Goal: Submit feedback/report problem: Submit feedback/report problem

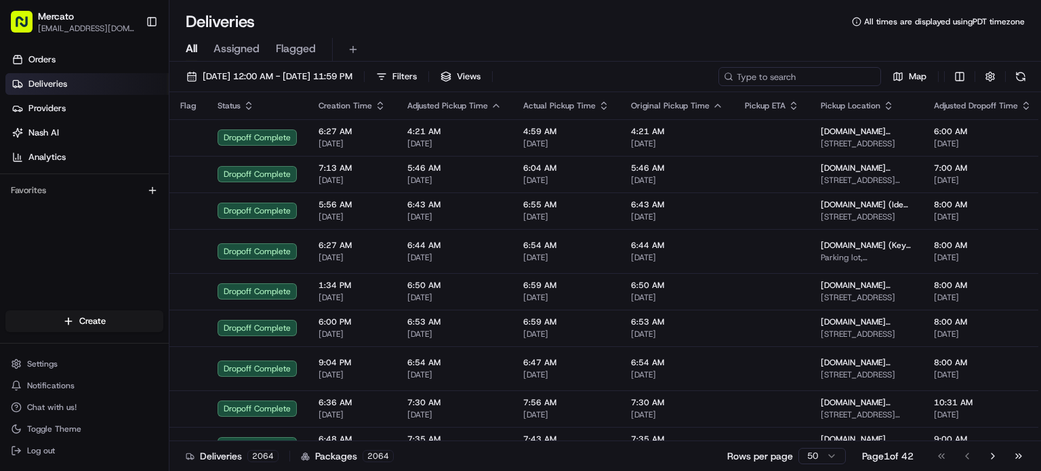
paste input "job_dbmHdQ2Nm4nCwNhCLjNFYJ"
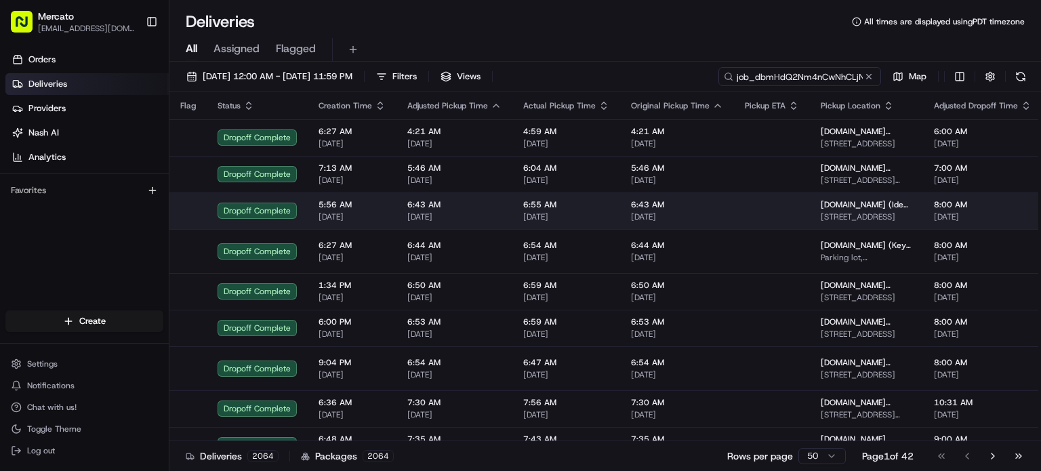
scroll to position [0, 32]
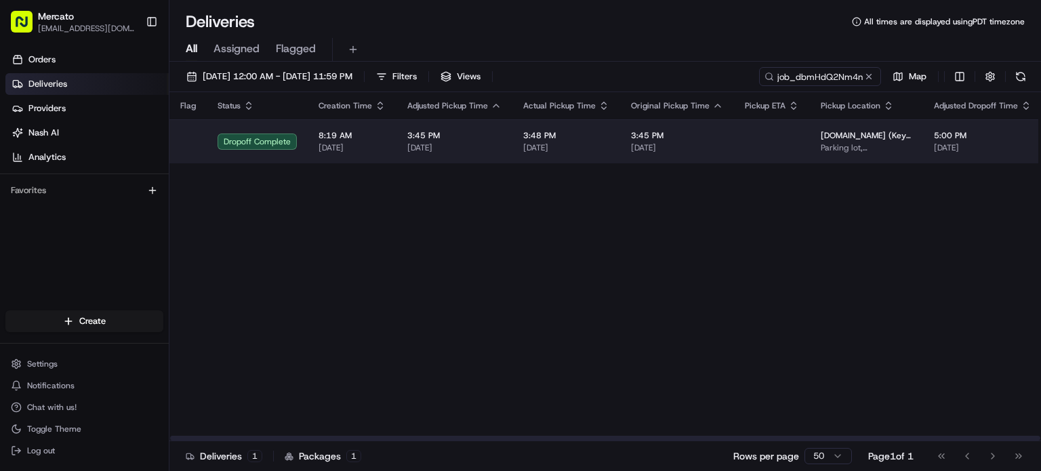
click at [600, 142] on td "3:48 PM 08/12/2025" at bounding box center [567, 141] width 108 height 44
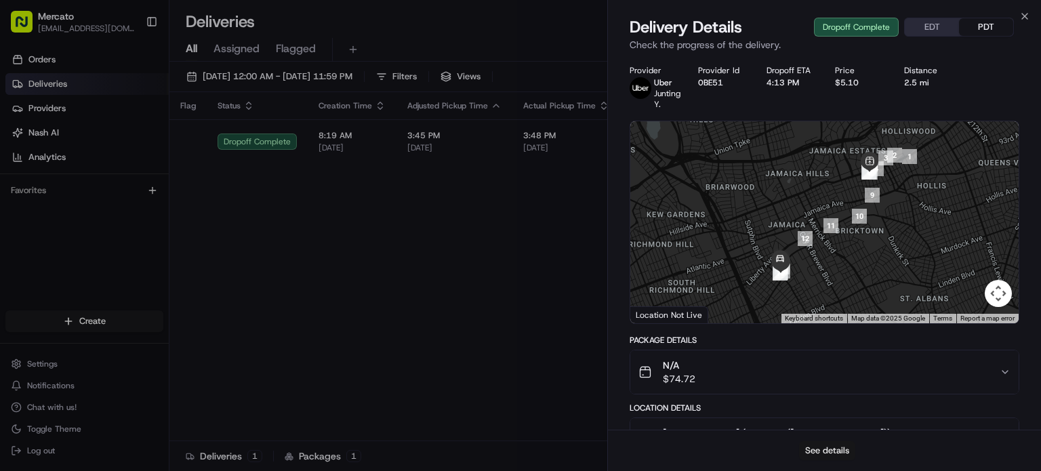
click at [835, 442] on button "See details" at bounding box center [827, 450] width 56 height 19
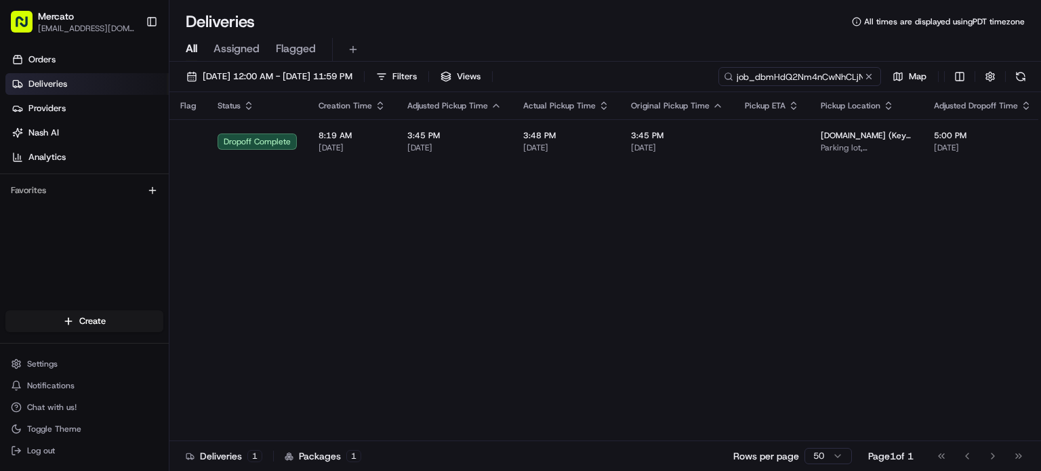
click at [784, 82] on input "job_dbmHdQ2Nm4nCwNhCLjNFYJ" at bounding box center [800, 76] width 163 height 19
paste input "FvACewxJBk4a9QSEFAiwdG"
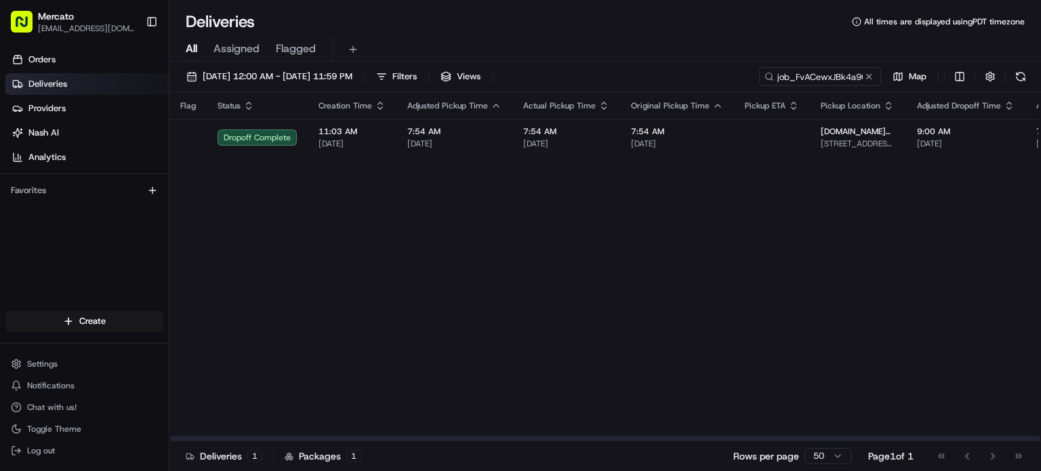
click at [610, 137] on span "7:54 AM" at bounding box center [566, 131] width 86 height 11
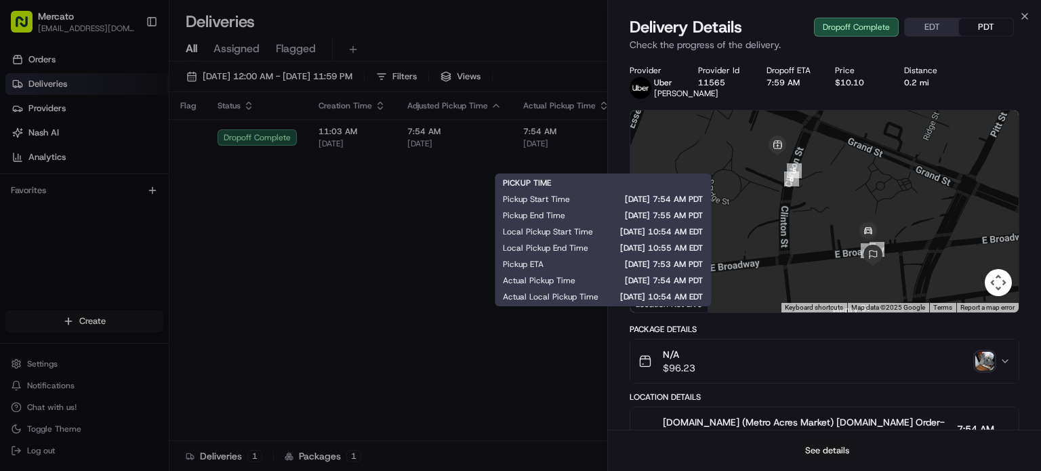
click at [822, 445] on button "See details" at bounding box center [827, 450] width 56 height 19
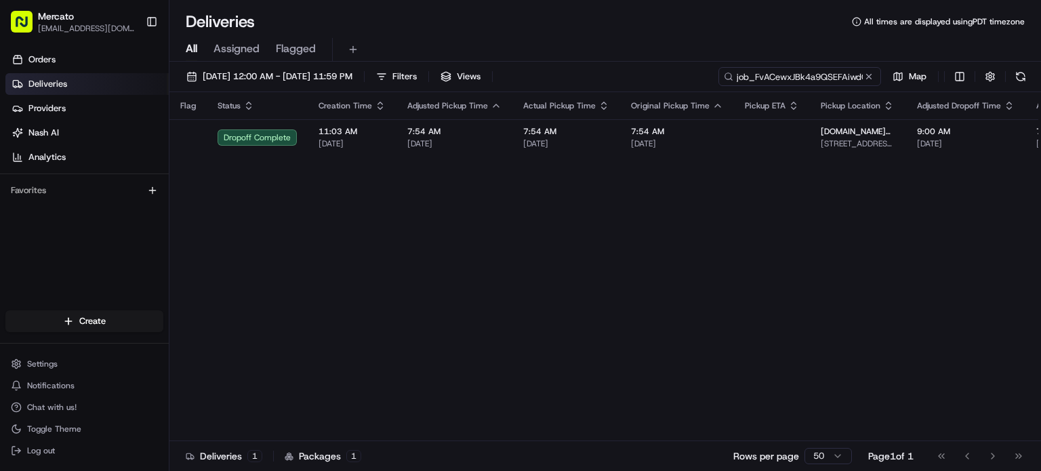
click at [773, 86] on input "job_FvACewxJBk4a9QSEFAiwdG" at bounding box center [800, 76] width 163 height 19
paste input "MkxRqeTwHVKyxCfbc3ZGmR"
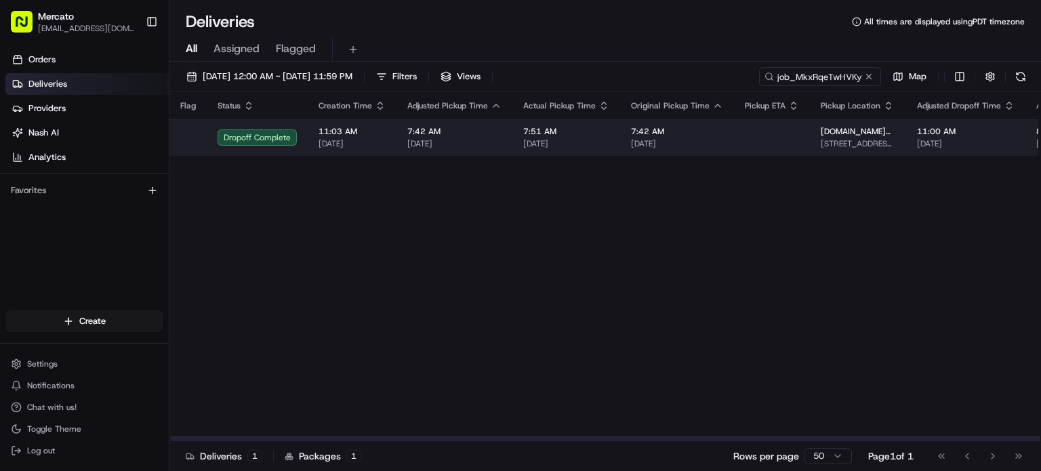
click at [594, 149] on span "08/15/2025" at bounding box center [566, 143] width 86 height 11
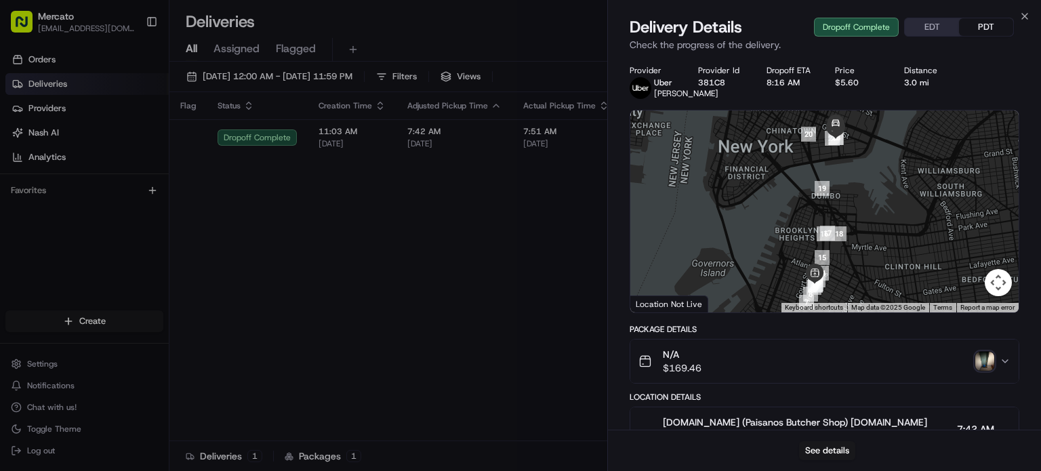
click at [978, 371] on img "button" at bounding box center [985, 361] width 19 height 19
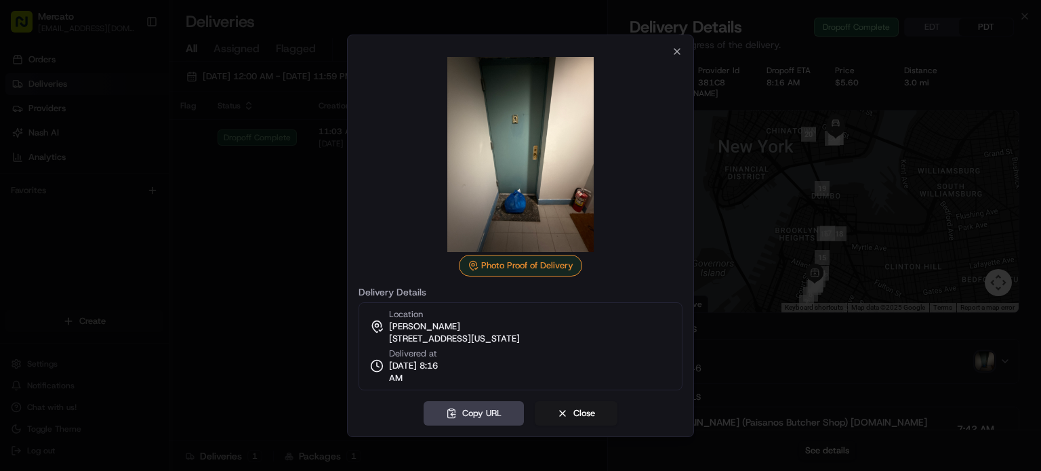
click at [776, 232] on div at bounding box center [520, 235] width 1041 height 471
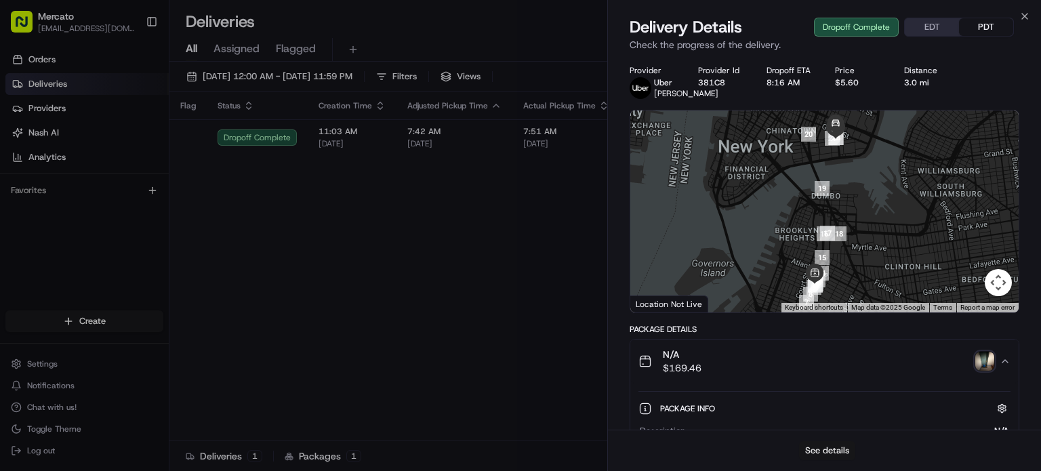
click at [839, 450] on button "See details" at bounding box center [827, 450] width 56 height 19
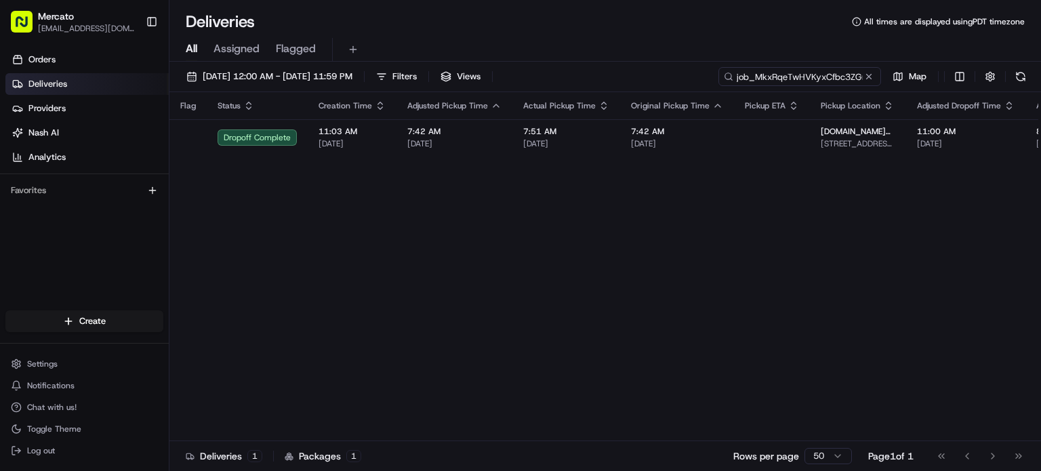
click at [770, 81] on input "job_MkxRqeTwHVKyxCfbc3ZGmR" at bounding box center [800, 76] width 163 height 19
paste input "EMez8y6PrY7EiYUMVqX3JB"
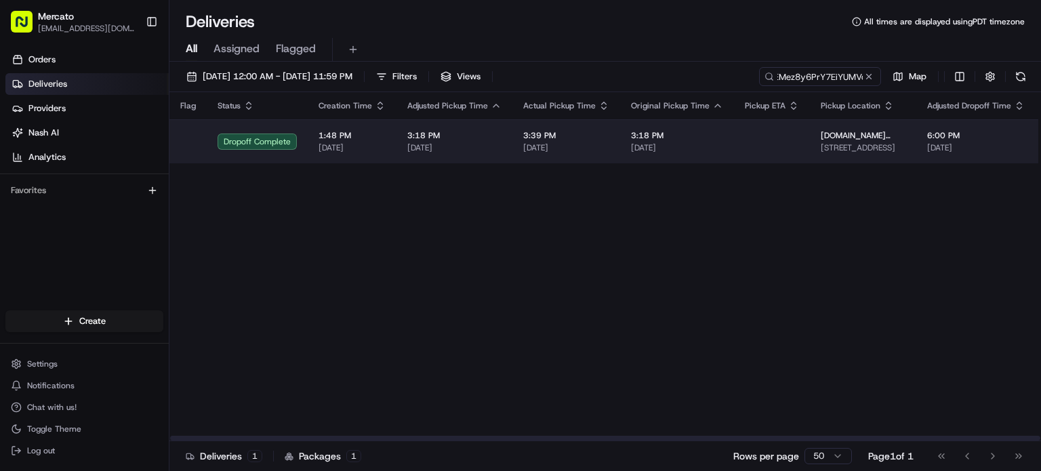
click at [610, 153] on span "08/15/2025" at bounding box center [566, 147] width 86 height 11
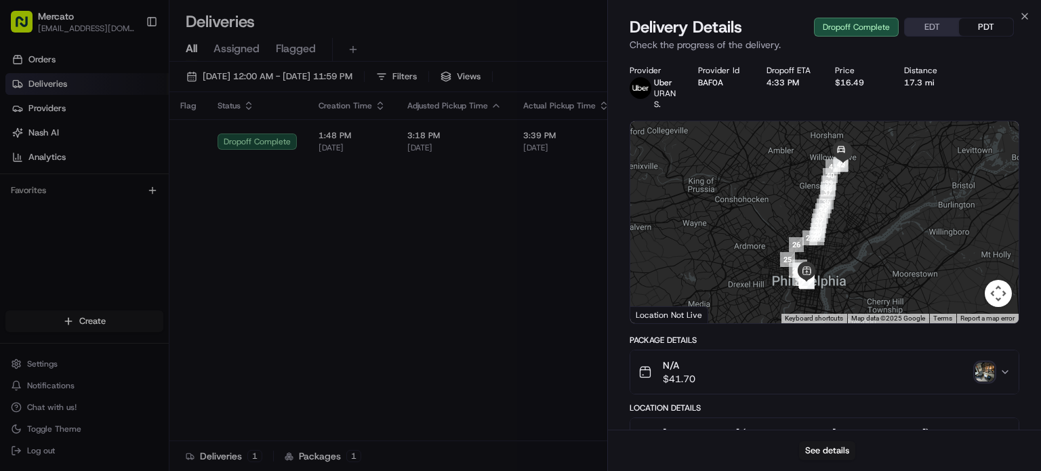
click at [847, 460] on div "See details" at bounding box center [824, 450] width 433 height 41
click at [839, 451] on button "See details" at bounding box center [827, 450] width 56 height 19
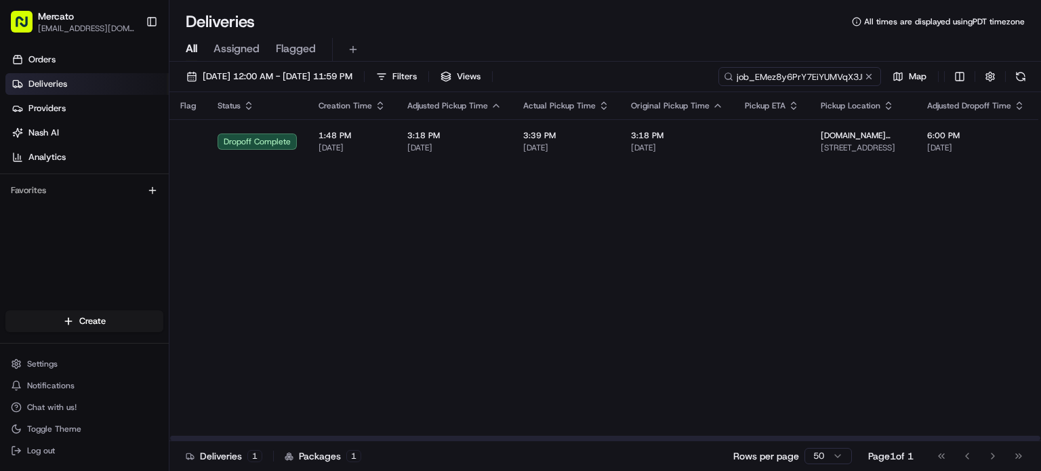
click at [797, 85] on input "job_EMez8y6PrY7EiYUMVqX3JB" at bounding box center [800, 76] width 163 height 19
paste input "A7od44nQQ6bW6DhdyqEYA4"
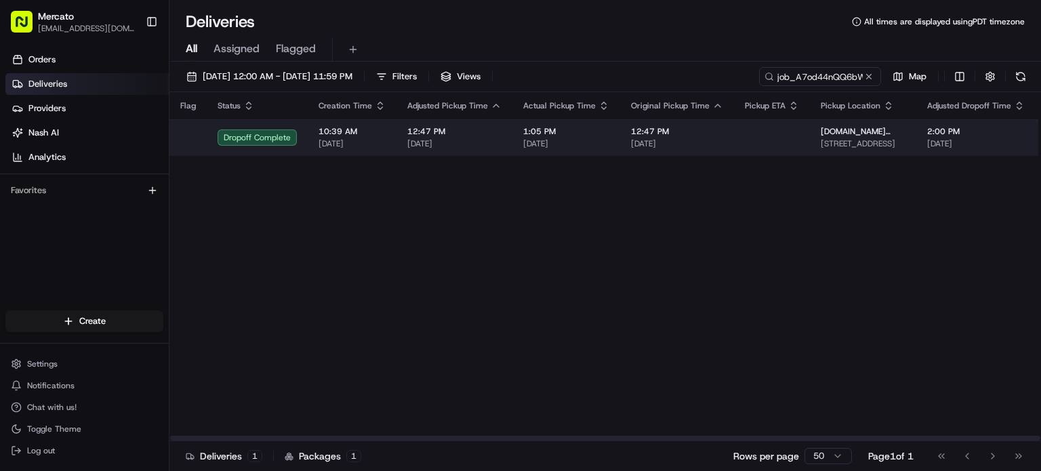
click at [610, 137] on span "1:05 PM" at bounding box center [566, 131] width 86 height 11
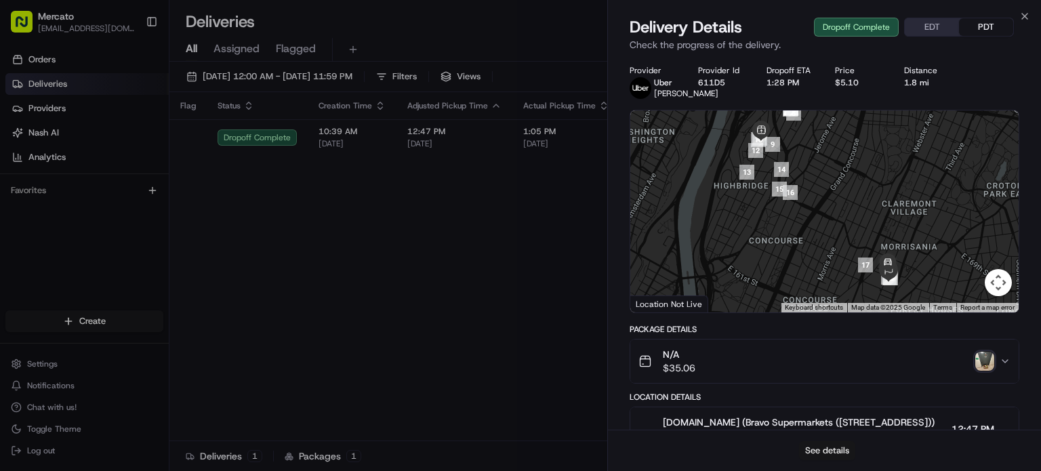
click at [833, 450] on button "See details" at bounding box center [827, 450] width 56 height 19
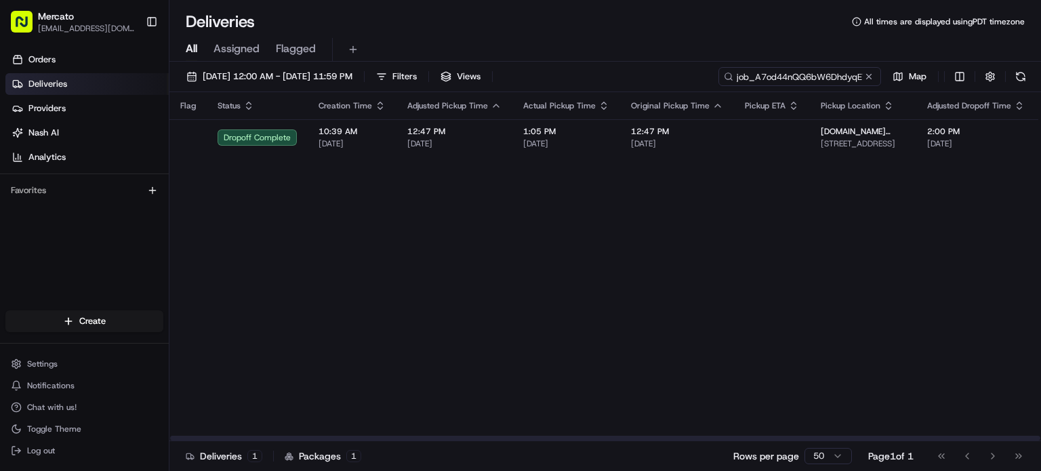
click at [810, 86] on input "job_A7od44nQQ6bW6DhdyqEYA4" at bounding box center [800, 76] width 163 height 19
paste input "2T9DjopqWFRwy7eWAcSff9"
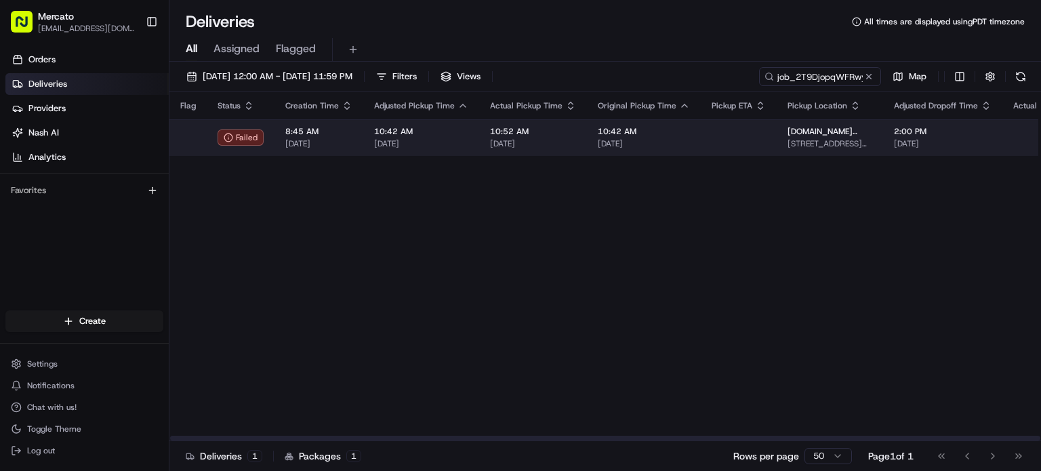
click at [576, 149] on span "08/15/2025" at bounding box center [533, 143] width 86 height 11
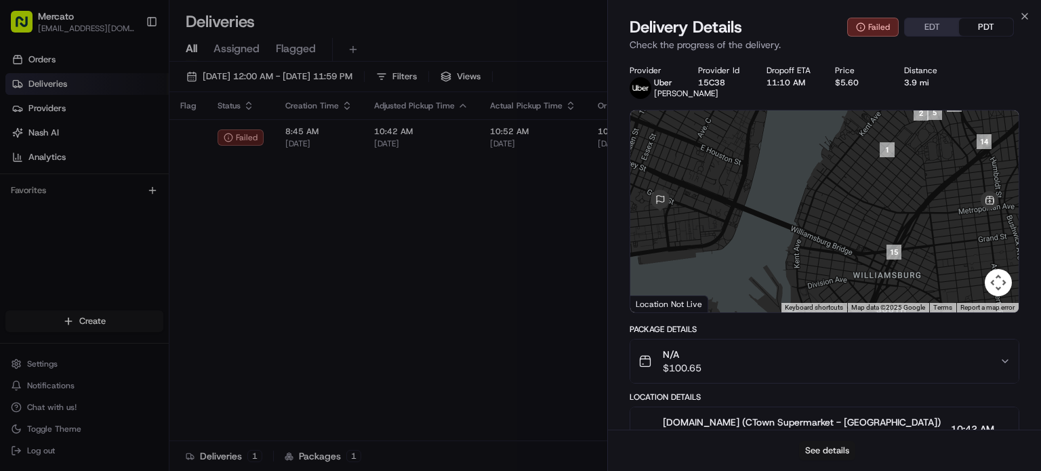
click at [818, 441] on button "See details" at bounding box center [827, 450] width 56 height 19
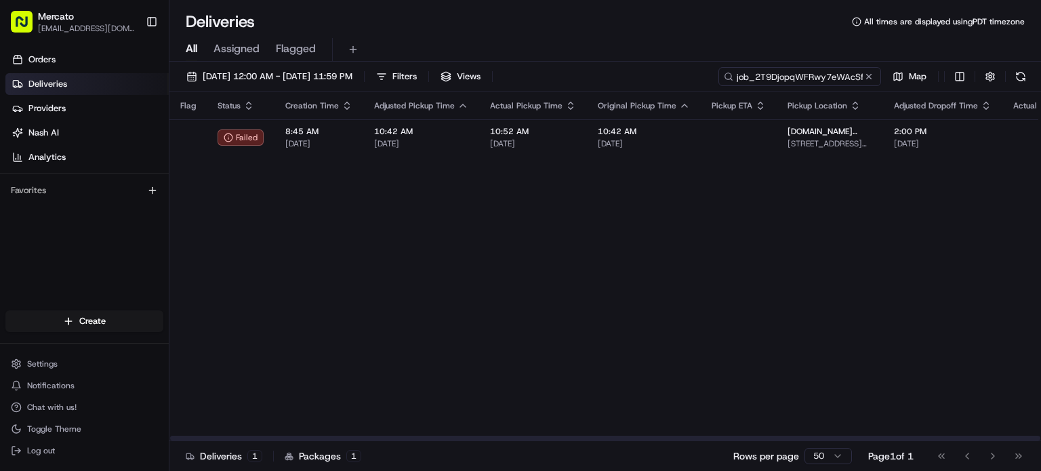
click at [762, 84] on input "job_2T9DjopqWFRwy7eWAcSff9" at bounding box center [800, 76] width 163 height 19
paste input "TWMGCEYNyrWf3e5rj5t3co"
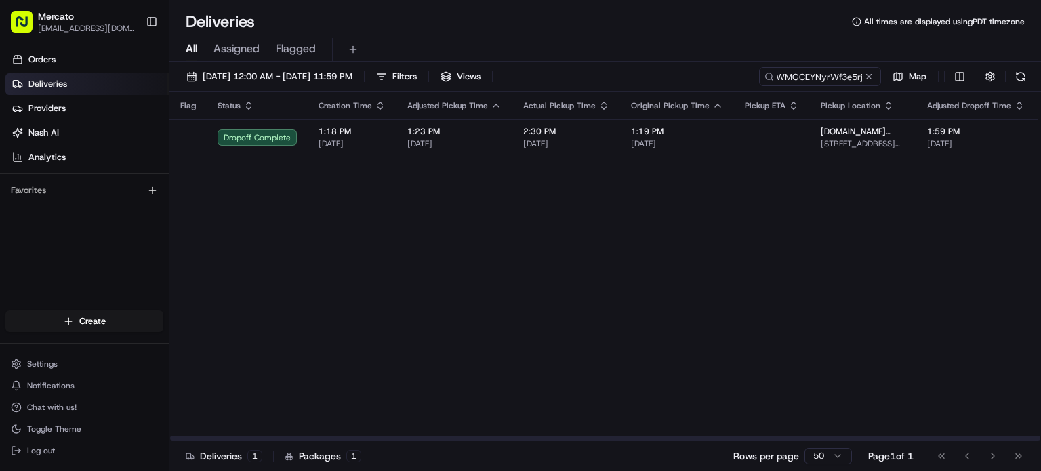
click at [610, 149] on span "[DATE]" at bounding box center [566, 143] width 86 height 11
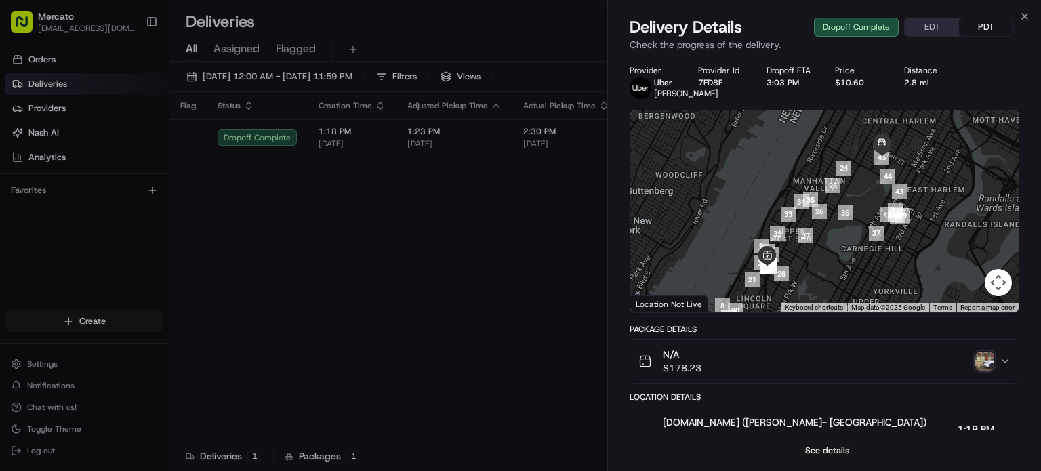
click at [827, 444] on button "See details" at bounding box center [827, 450] width 56 height 19
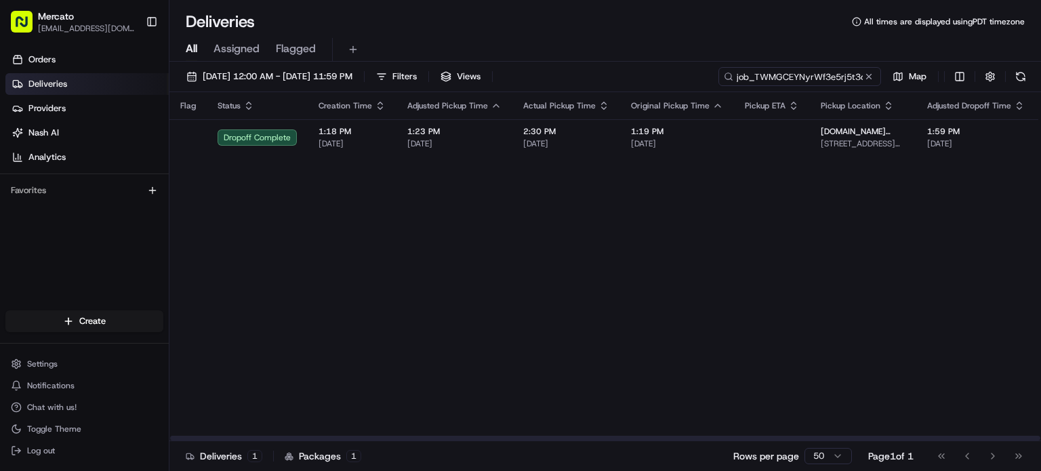
click at [793, 86] on input "job_TWMGCEYNyrWf3e5rj5t3co" at bounding box center [800, 76] width 163 height 19
paste input "xSxubdrZXXwNJbFgVpGHc"
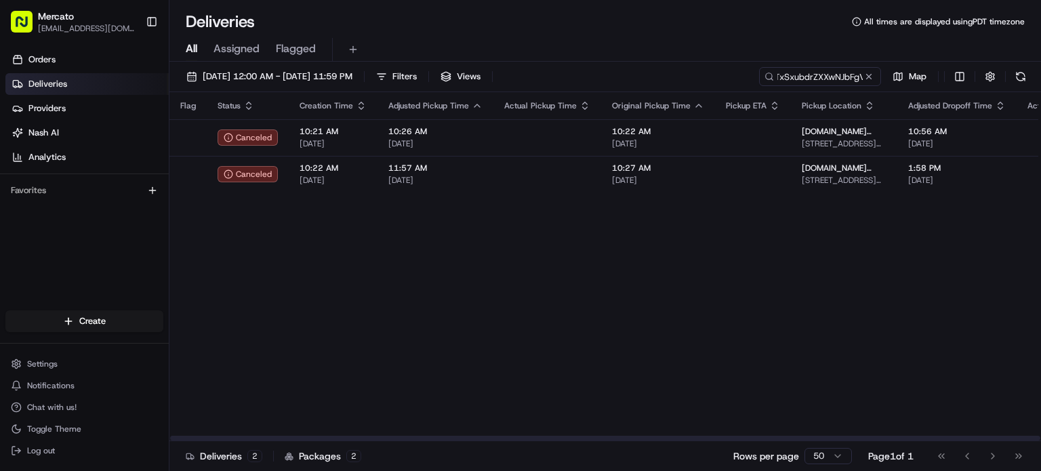
click at [609, 330] on div "Flag Status Creation Time Adjusted Pickup Time Actual Pickup Time Original Pick…" at bounding box center [985, 266] width 1630 height 349
click at [760, 83] on input "job_TxSxubdrZXXwNJbFgVpGHc" at bounding box center [800, 76] width 163 height 19
paste input "CxxNqdB32EnHB3ccbtHUyH"
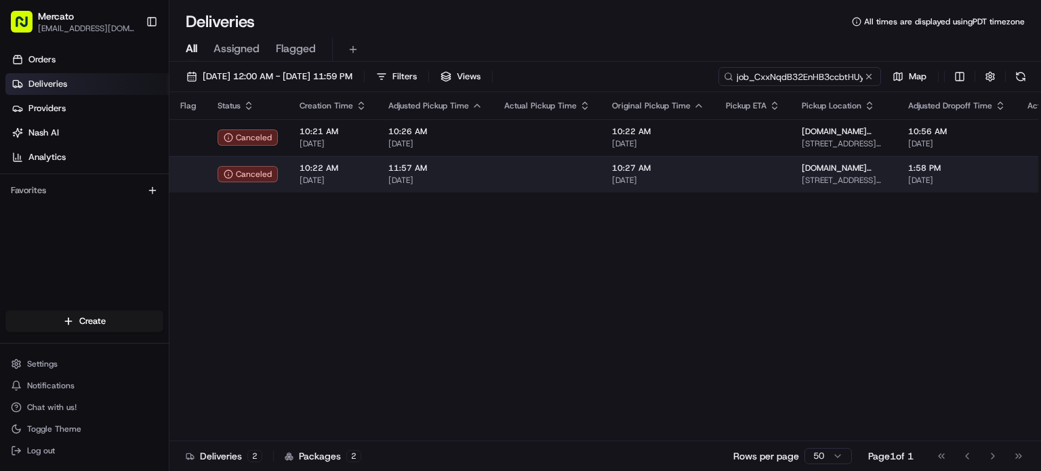
scroll to position [0, 24]
type input "job_CxxNqdB32EnHB3ccbtHUyH"
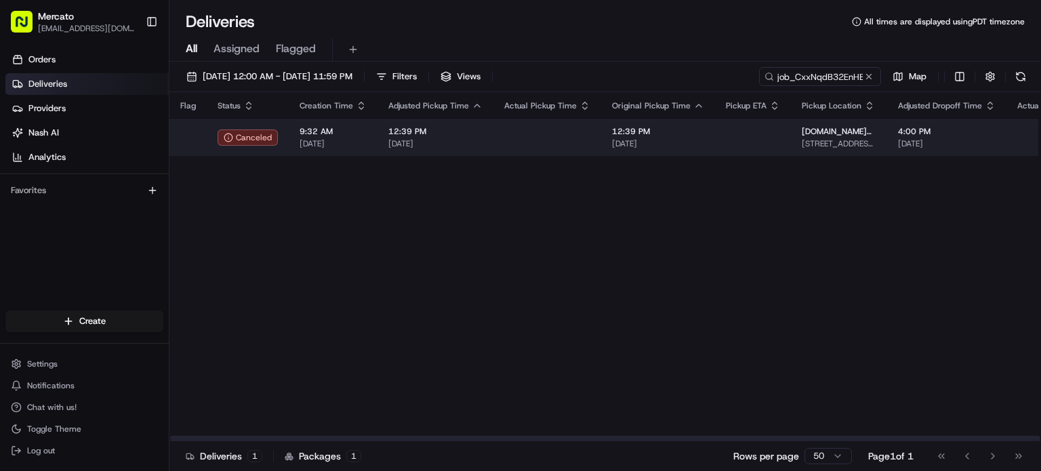
click at [570, 156] on td at bounding box center [548, 137] width 108 height 37
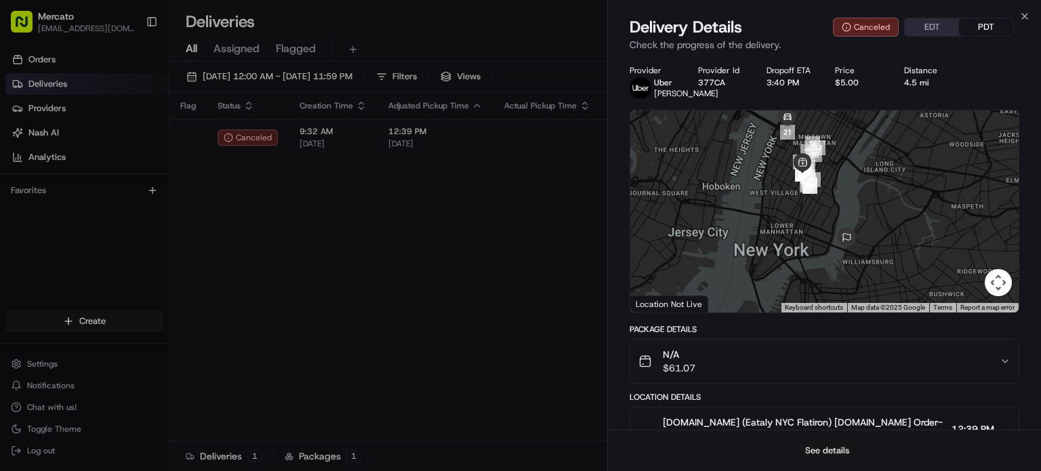
click at [822, 441] on button "See details" at bounding box center [827, 450] width 56 height 19
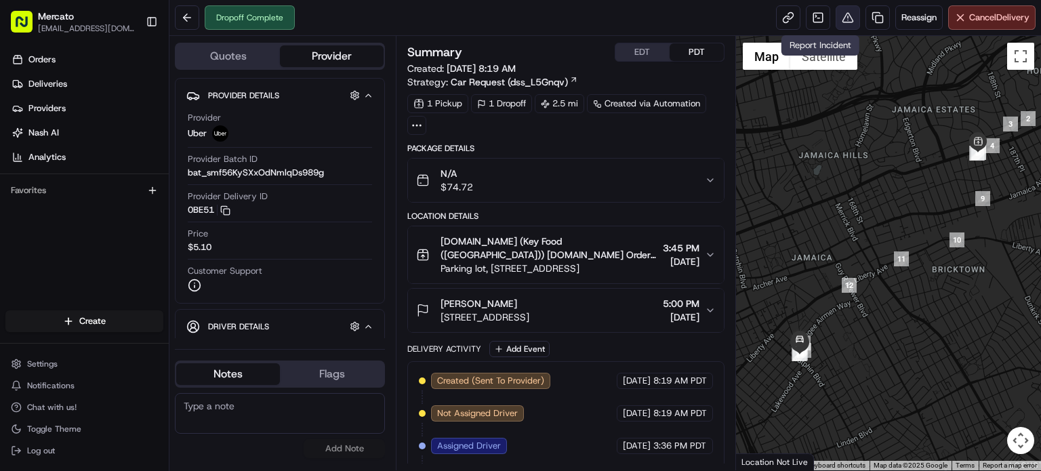
click at [836, 26] on button at bounding box center [848, 17] width 24 height 24
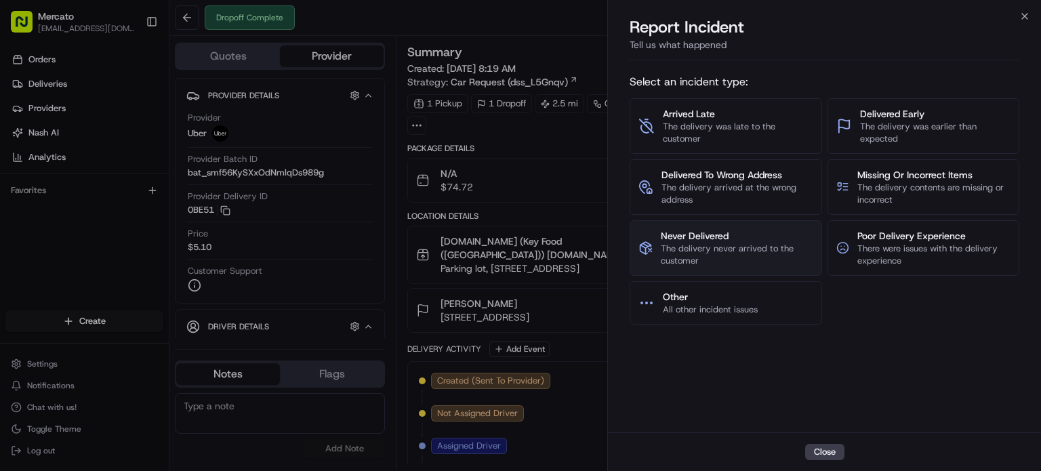
click at [738, 267] on span "The delivery never arrived to the customer" at bounding box center [737, 255] width 152 height 24
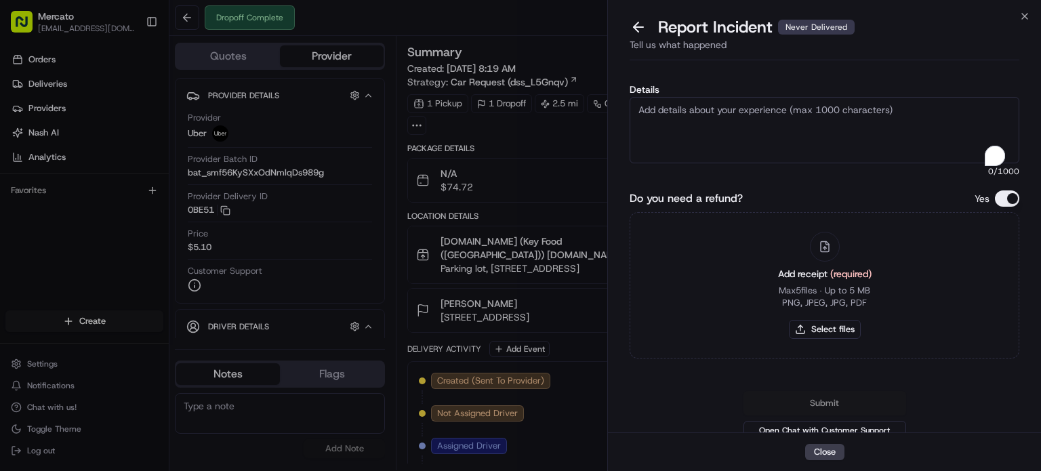
paste textarea "Order #2910926 – Order Marked as Complete, Not Received The order was marked as…"
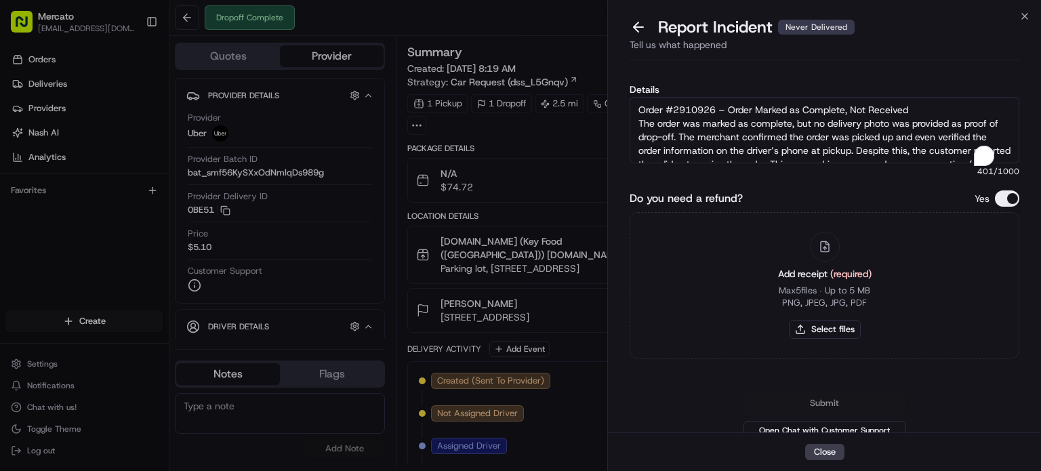
scroll to position [24, 0]
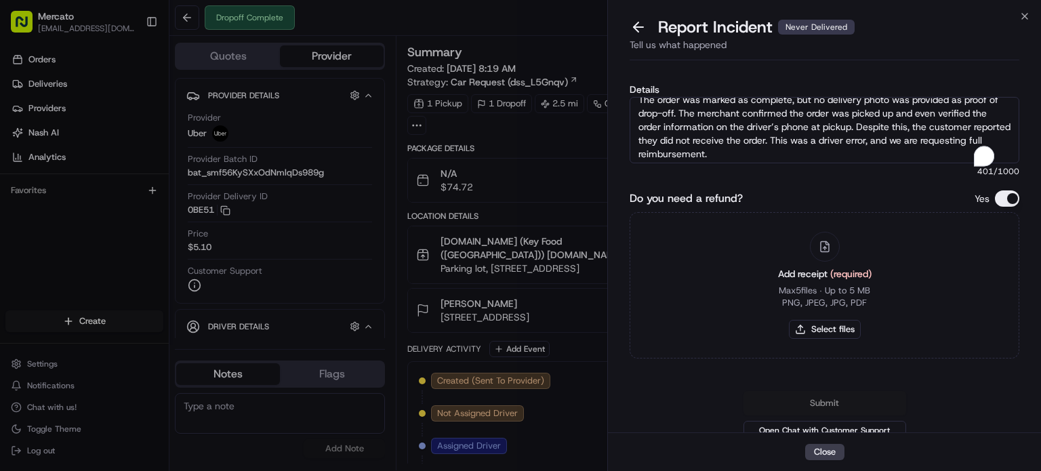
type textarea "Order #2910926 – Order Marked as Complete, Not Received The order was marked as…"
click at [797, 339] on button "Select files" at bounding box center [825, 329] width 72 height 19
type input "C:\fakepath\Screenshot 2025-08-23 172558.png"
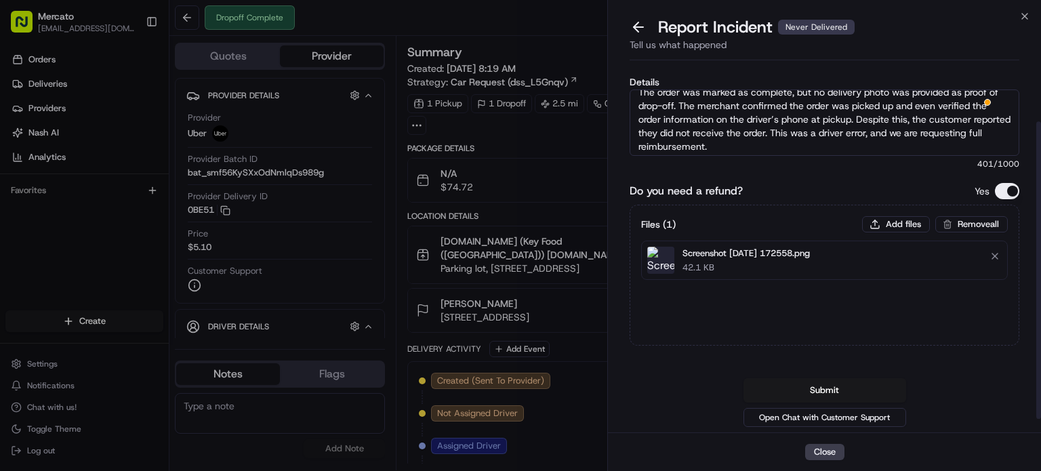
scroll to position [66, 0]
click at [824, 382] on button "Submit" at bounding box center [825, 390] width 163 height 24
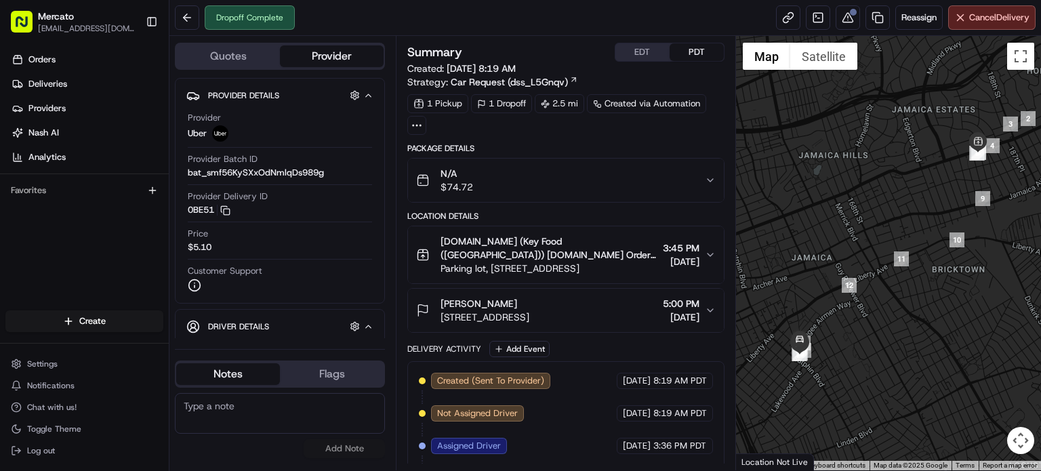
click at [496, 21] on div "Dropoff Complete Reassign Cancel Delivery" at bounding box center [606, 18] width 872 height 36
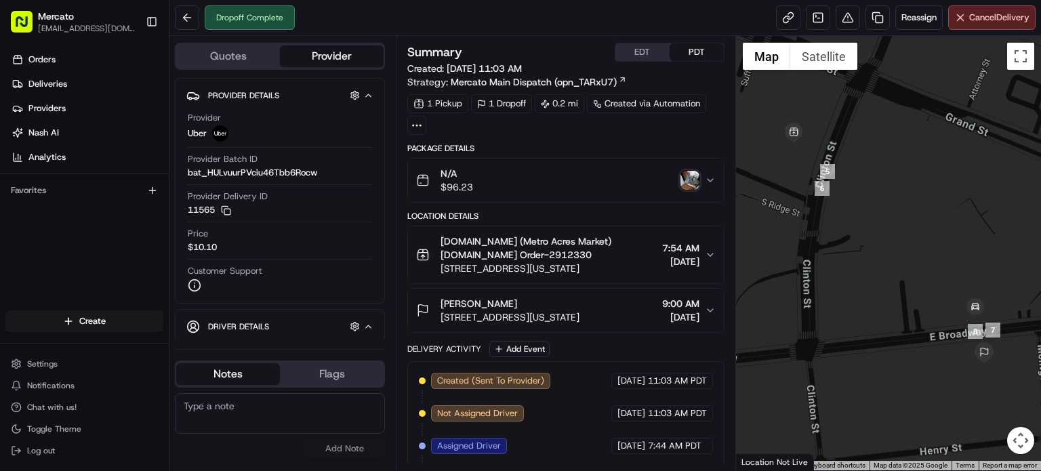
click at [696, 190] on img "button" at bounding box center [690, 180] width 19 height 19
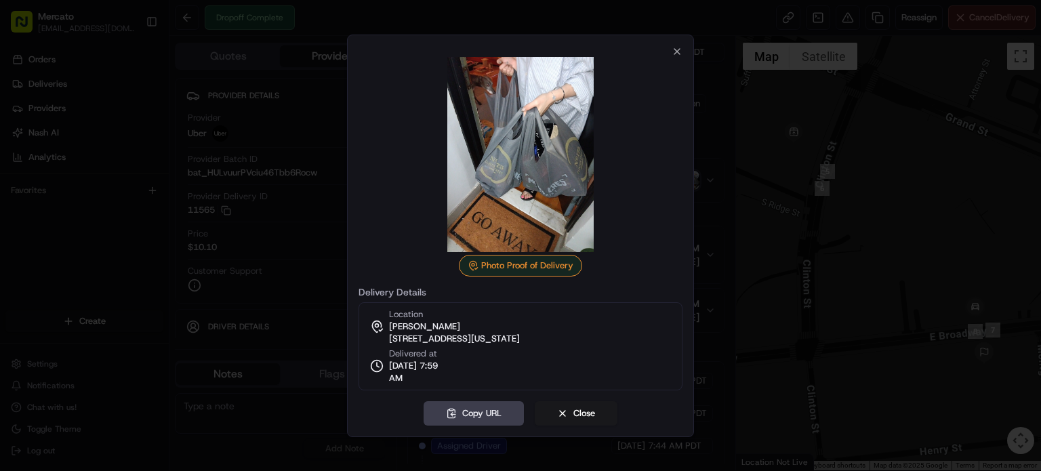
click at [733, 203] on div at bounding box center [520, 235] width 1041 height 471
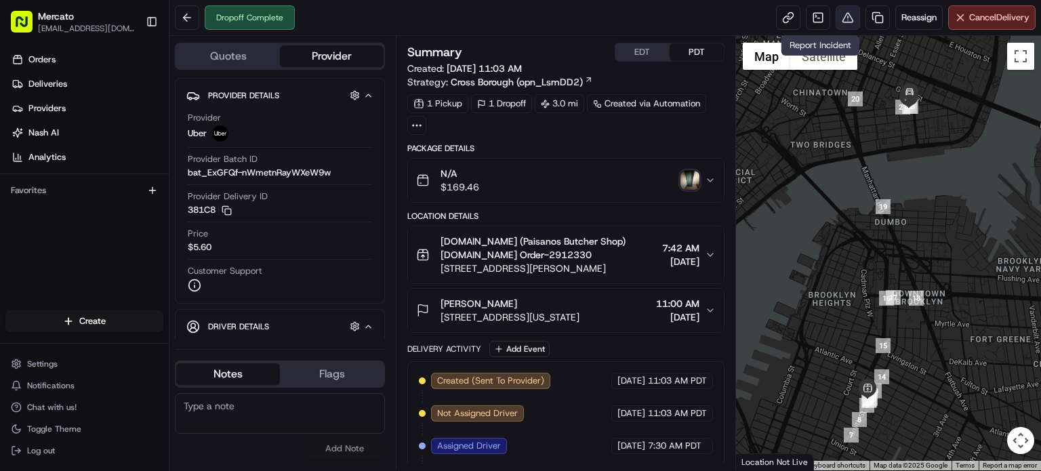
click at [836, 22] on button at bounding box center [848, 17] width 24 height 24
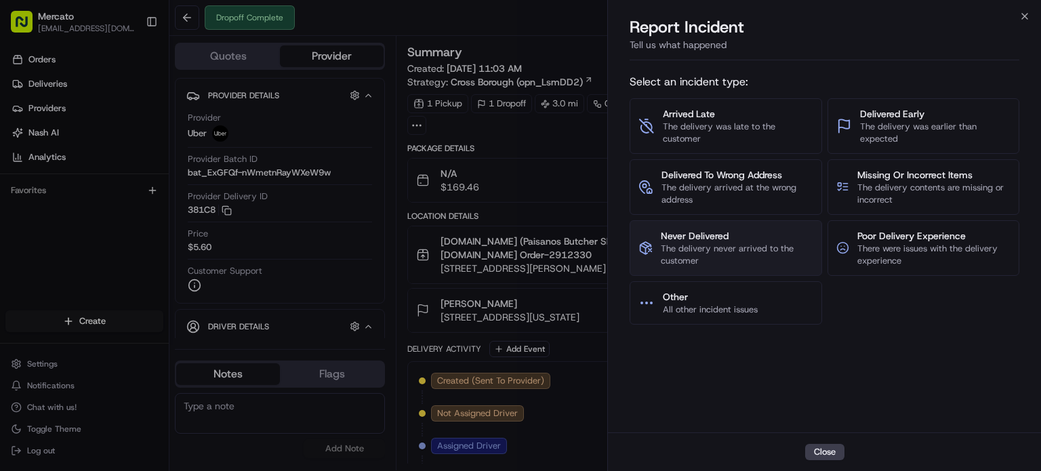
click at [726, 243] on span "Never Delivered" at bounding box center [737, 236] width 152 height 14
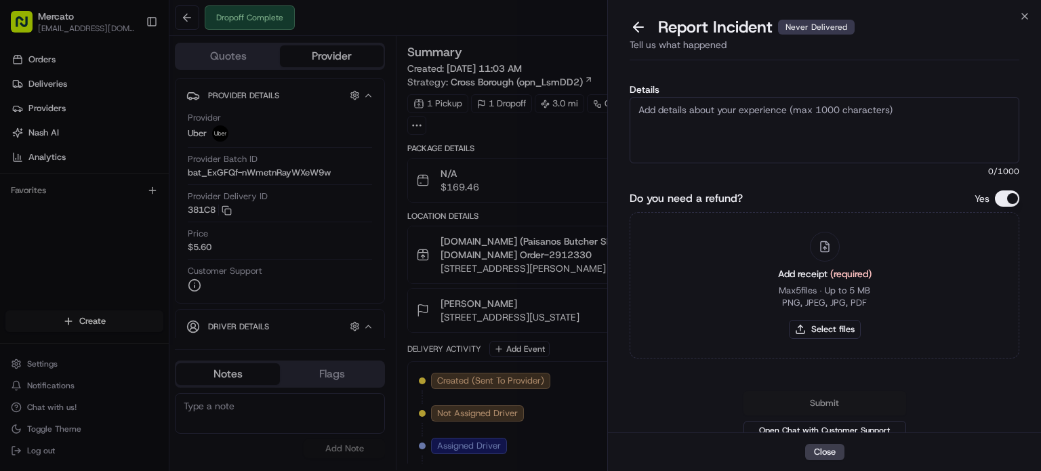
click at [692, 145] on textarea "Details" at bounding box center [825, 130] width 390 height 66
paste textarea "Order #2912330 – Order Marked as Complete, Delivered to Wrong Apartment The ord…"
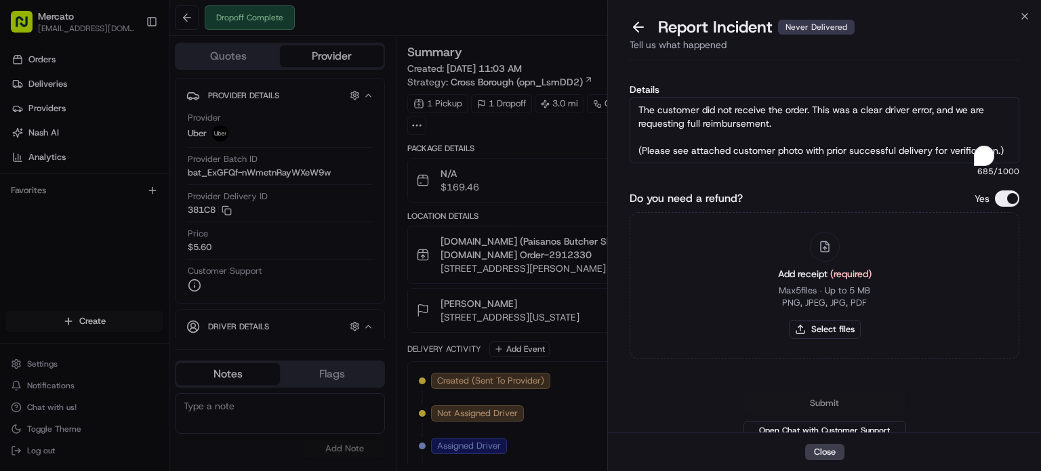
scroll to position [161, 0]
type textarea "Order #2912330 – Order Marked as Complete, Delivered to Wrong Apartment The ord…"
click at [842, 339] on button "Select files" at bounding box center [825, 329] width 72 height 19
type input "C:\fakepath\Screenshot 2025-08-23 173137.png"
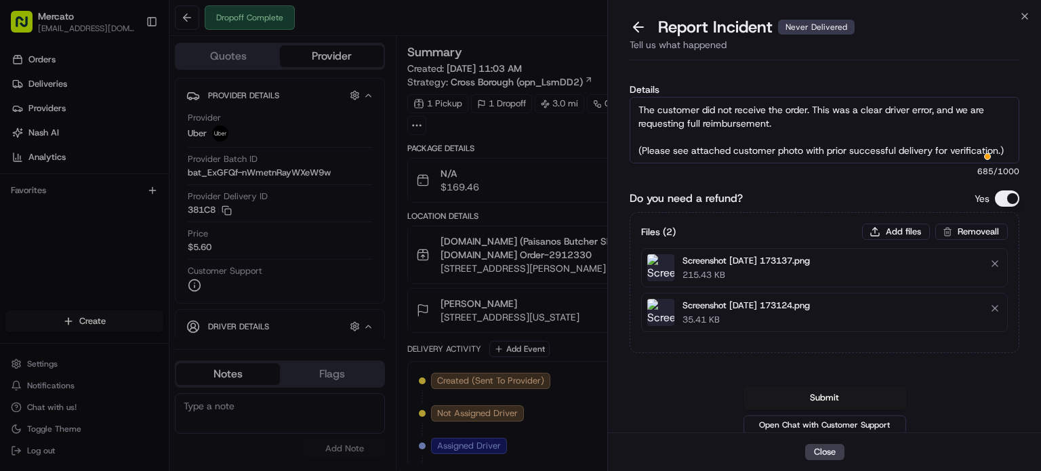
scroll to position [66, 0]
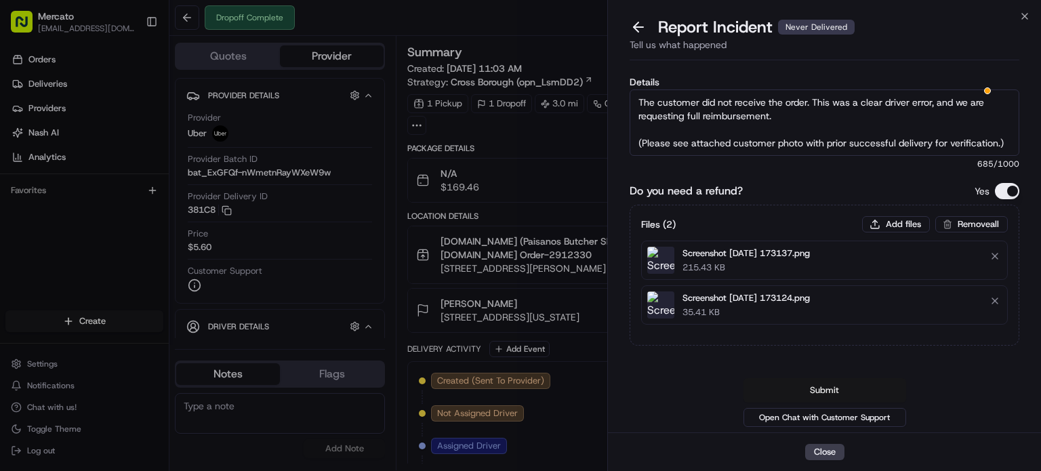
click at [825, 378] on button "Submit" at bounding box center [825, 390] width 163 height 24
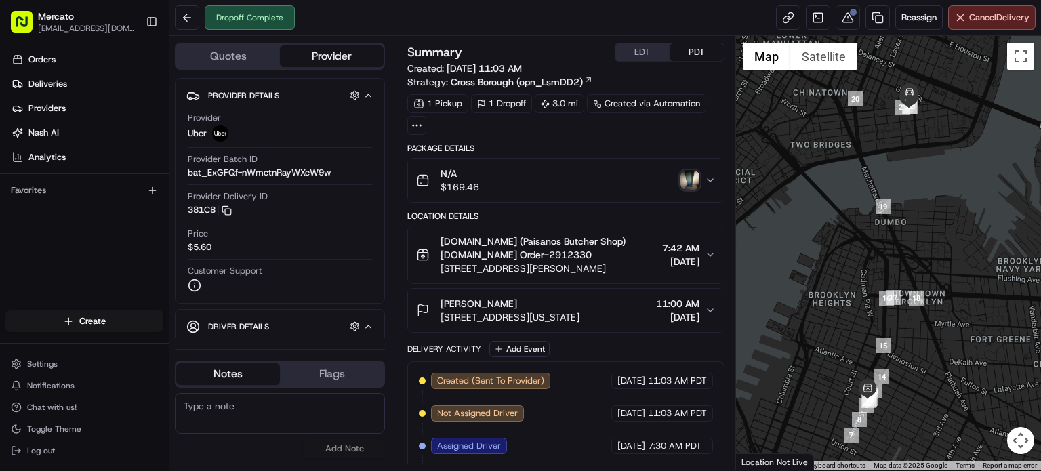
click at [500, 31] on div "Dropoff Complete Reassign Cancel Delivery" at bounding box center [606, 18] width 872 height 36
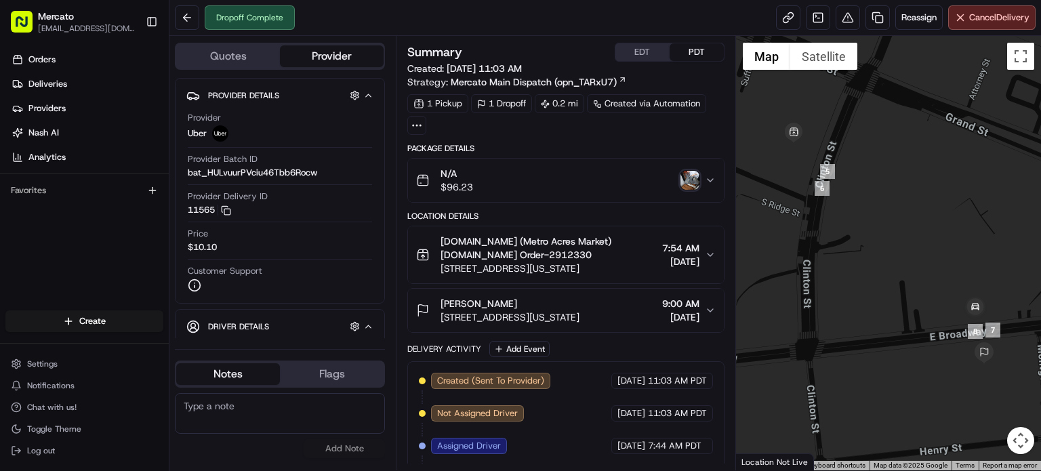
click at [692, 190] on img "button" at bounding box center [690, 180] width 19 height 19
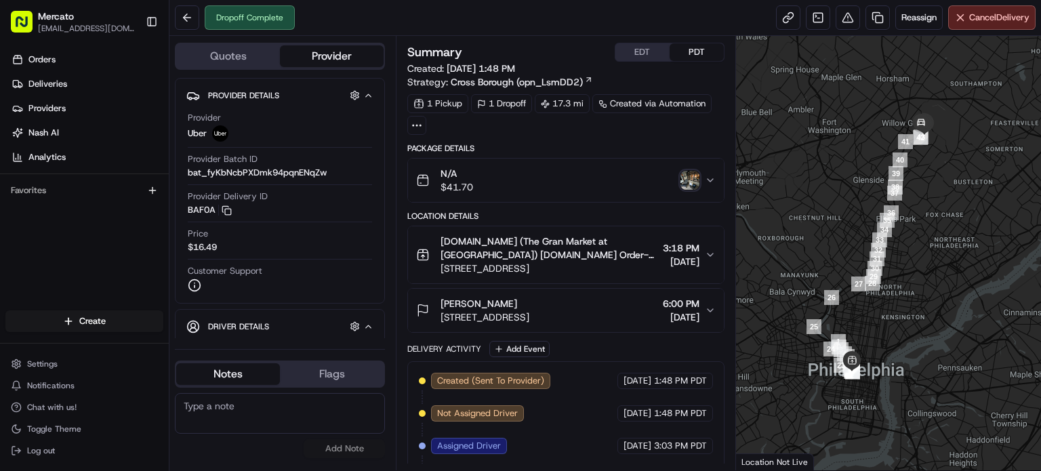
click at [700, 190] on img "button" at bounding box center [690, 180] width 19 height 19
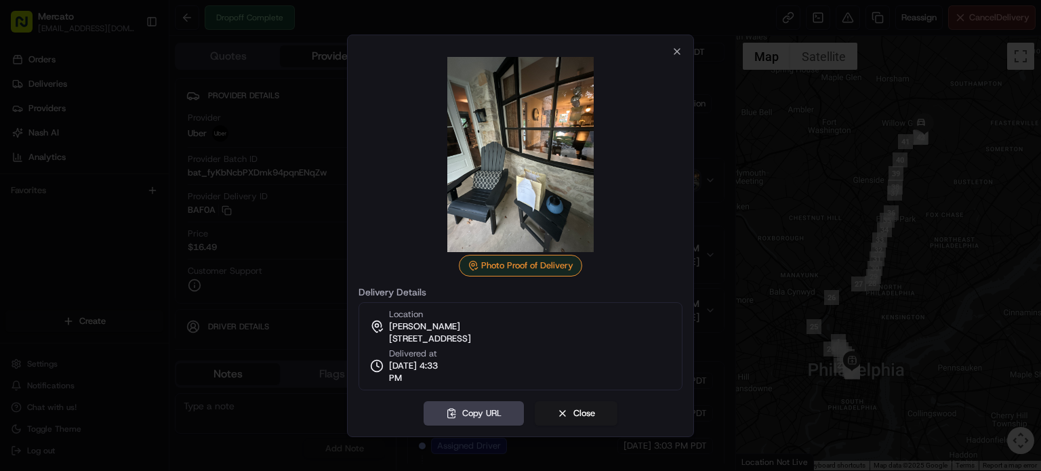
click at [273, 266] on div at bounding box center [520, 235] width 1041 height 471
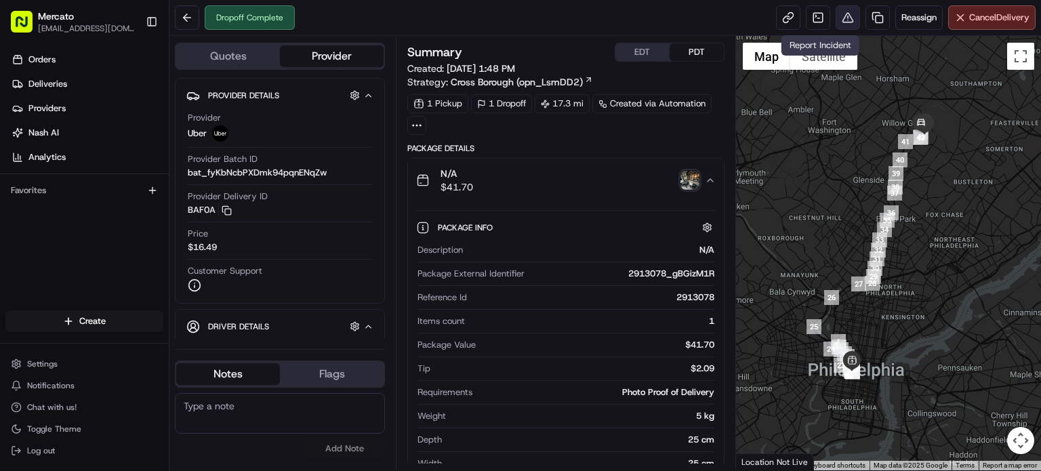
click at [836, 18] on button at bounding box center [848, 17] width 24 height 24
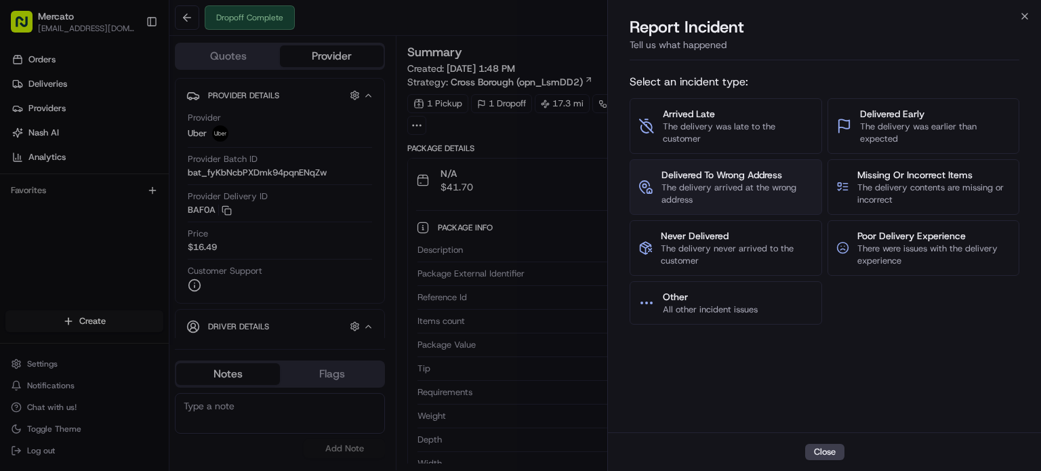
click at [729, 206] on span "The delivery arrived at the wrong address" at bounding box center [738, 194] width 152 height 24
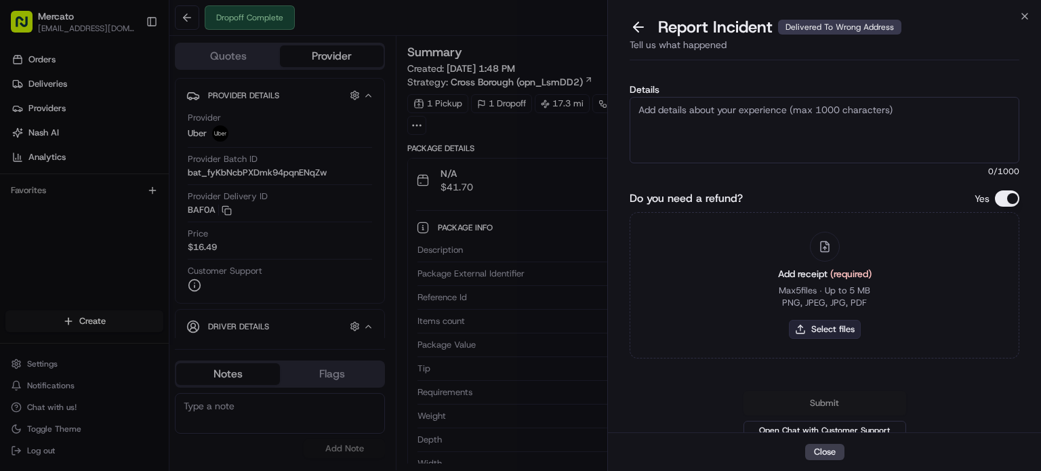
click at [831, 339] on button "Select files" at bounding box center [825, 329] width 72 height 19
type input "C:\fakepath\Screenshot 2025-08-23 173415.png"
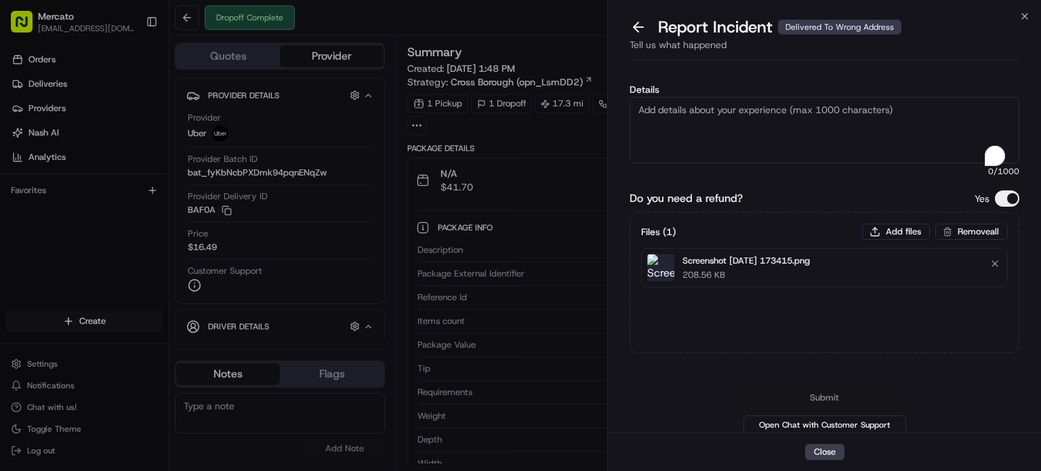
paste textarea "Order #2913078 – Order Marked as Complete, Delivered to Wrong Address The drive…"
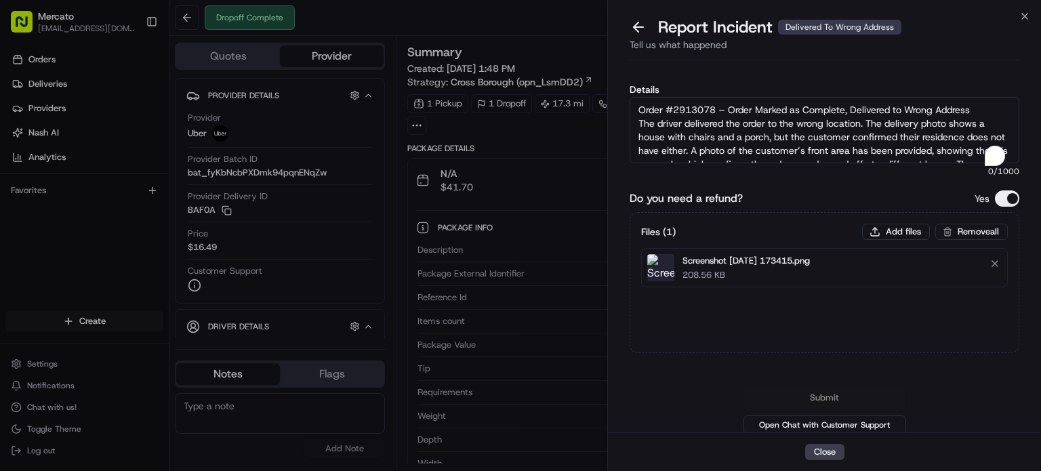
scroll to position [85, 0]
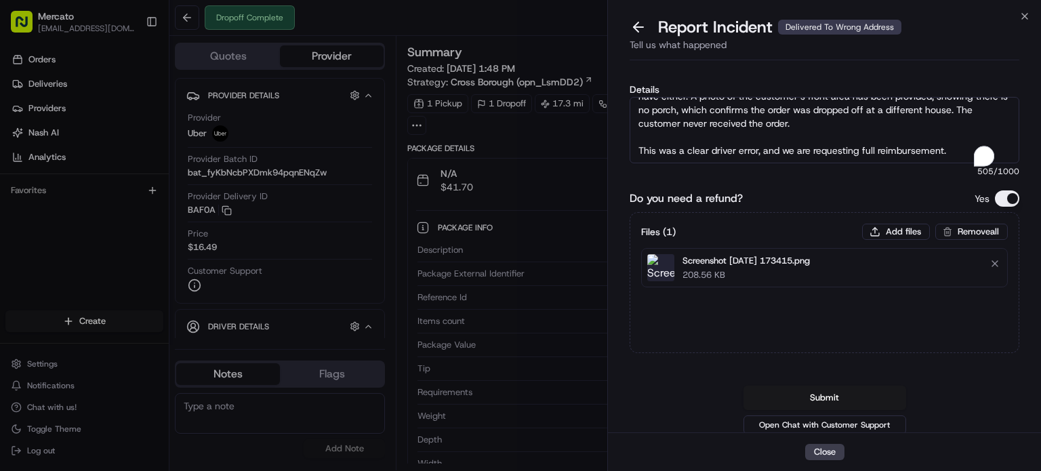
type textarea "Order #2913078 – Order Marked as Complete, Delivered to Wrong Address The drive…"
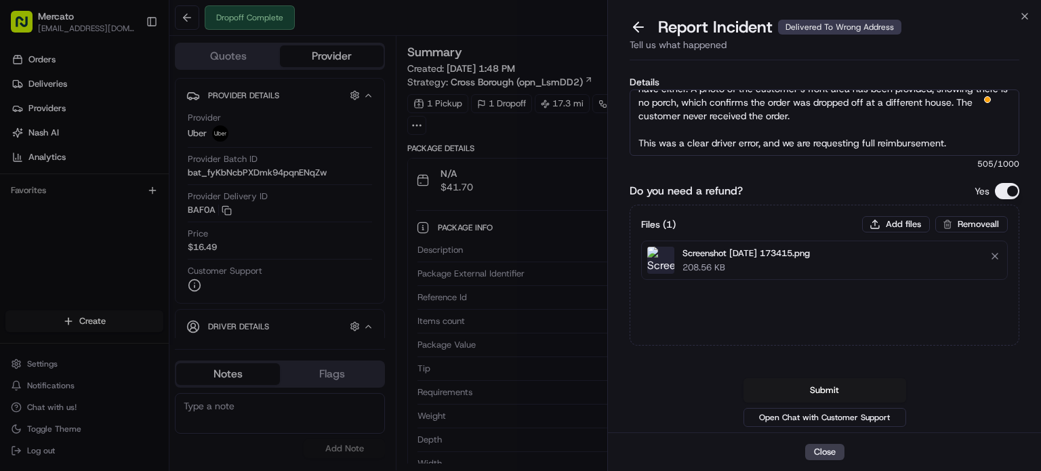
scroll to position [66, 0]
click at [880, 216] on button "Add files" at bounding box center [896, 224] width 68 height 16
type input "C:\fakepath\Screenshot 2025-08-23 173608.png"
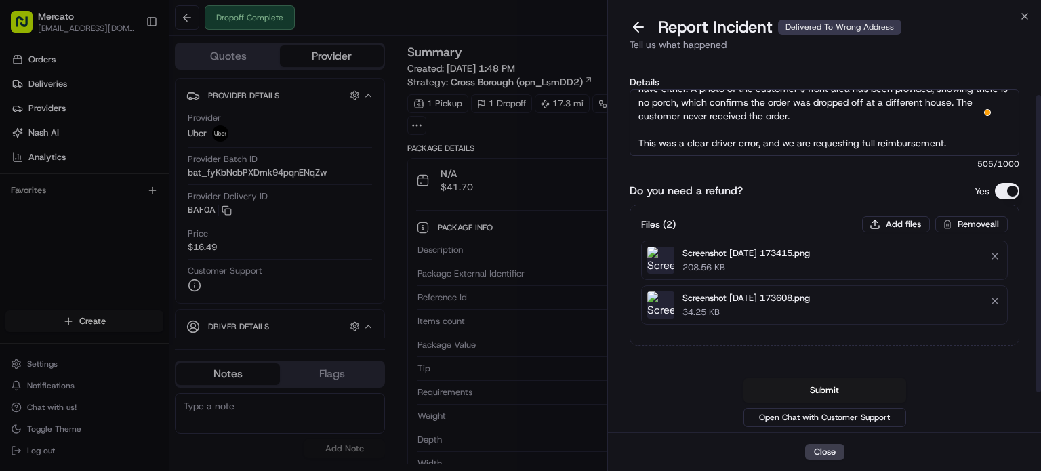
scroll to position [0, 0]
click at [831, 378] on button "Submit" at bounding box center [825, 390] width 163 height 24
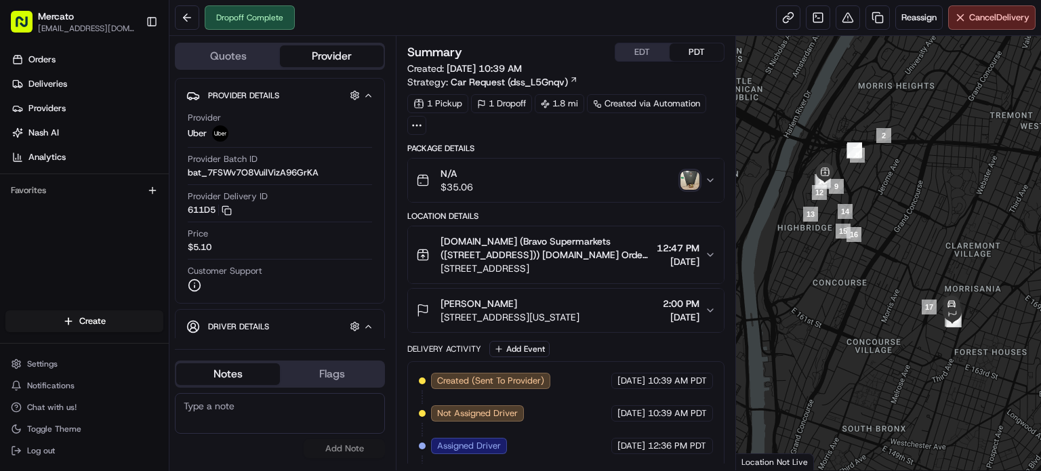
click at [697, 190] on img "button" at bounding box center [690, 180] width 19 height 19
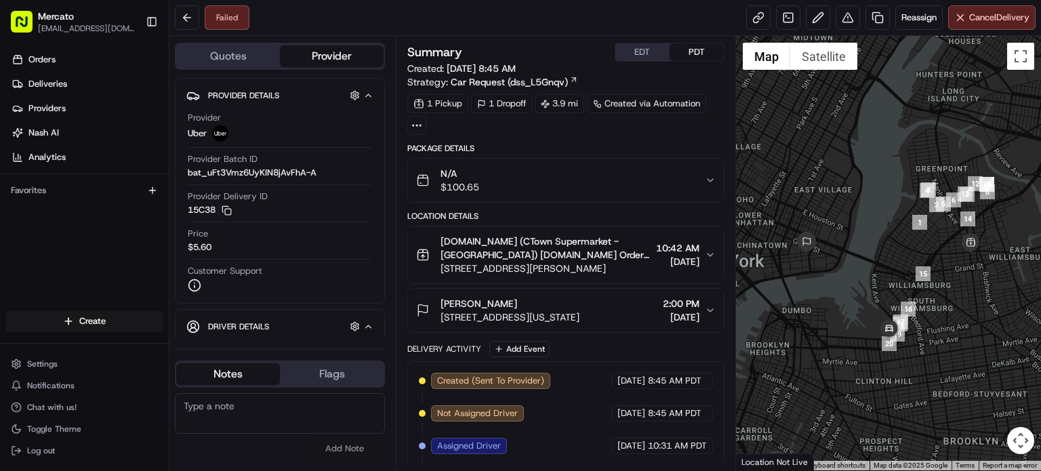
scroll to position [393, 0]
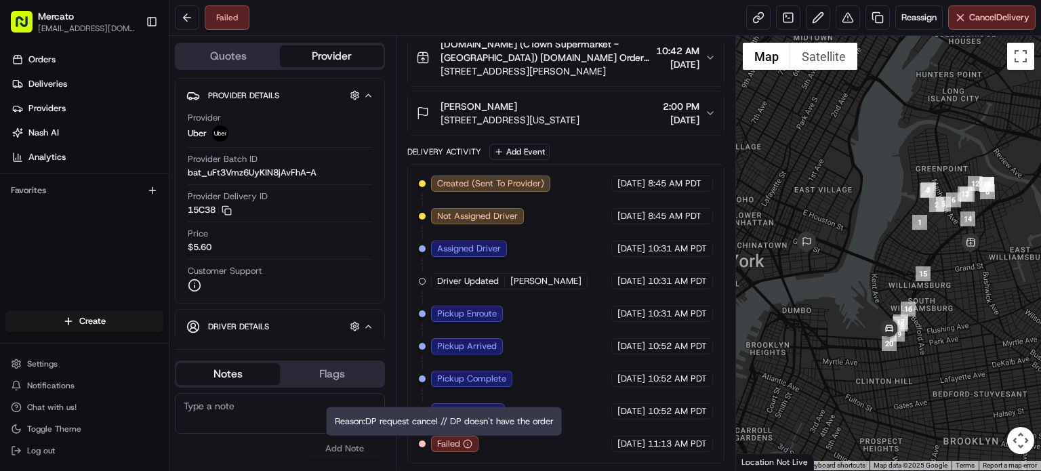
click at [463, 449] on icon "button" at bounding box center [467, 443] width 9 height 9
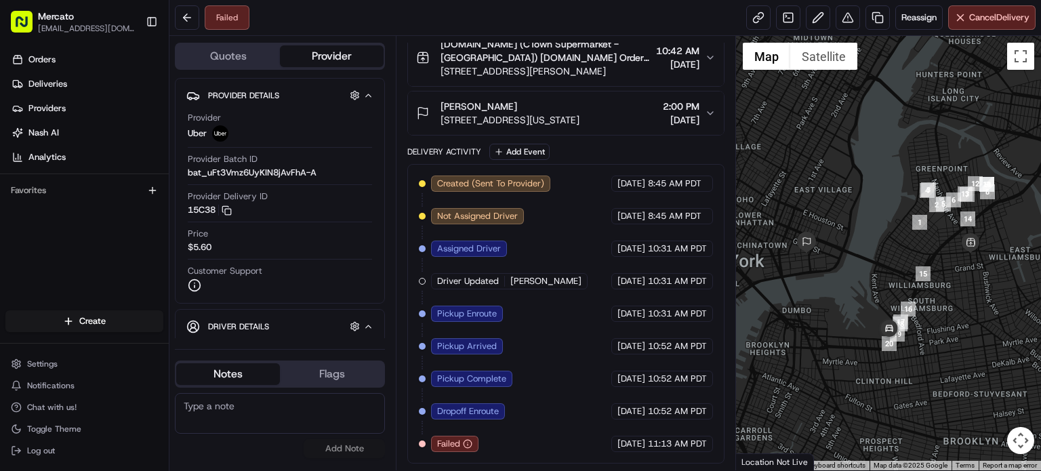
click at [463, 449] on icon "button" at bounding box center [467, 443] width 9 height 9
click at [836, 22] on button at bounding box center [848, 17] width 24 height 24
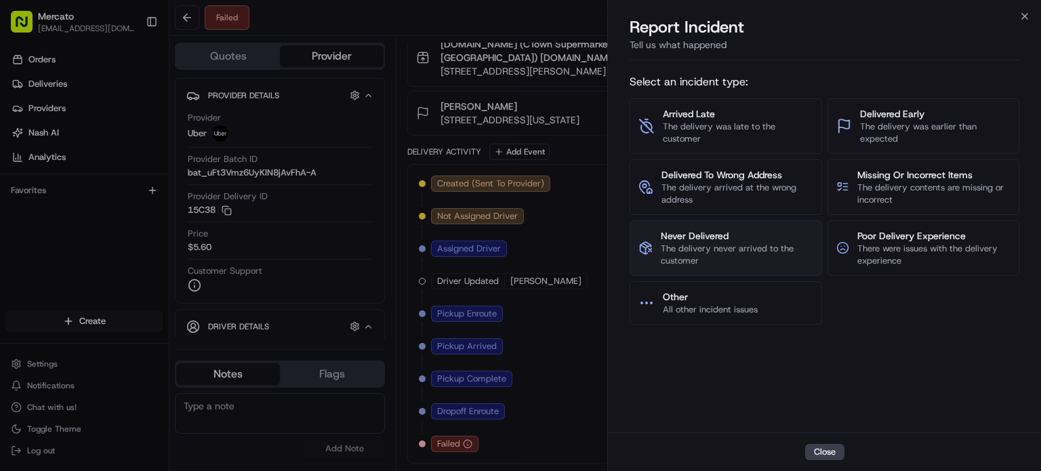
click at [721, 256] on button "Never Delivered The delivery never arrived to the customer" at bounding box center [726, 248] width 193 height 56
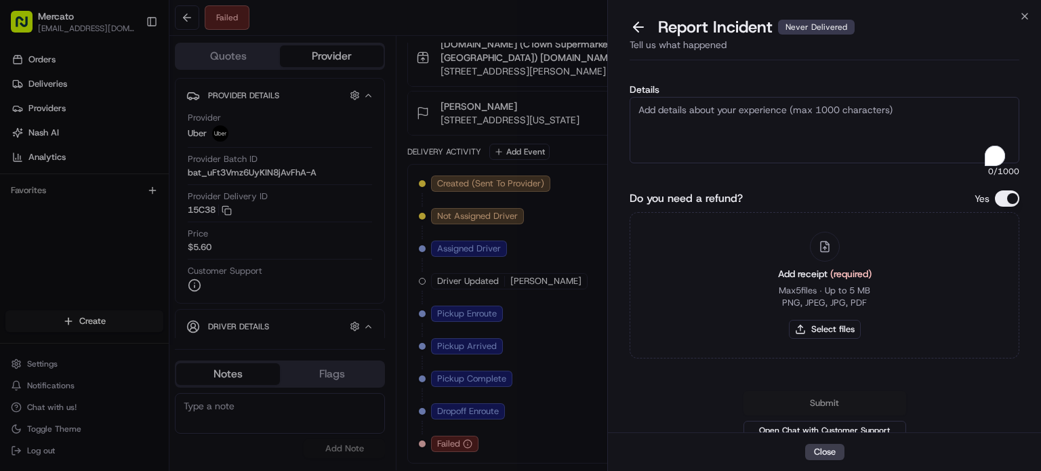
paste textarea "Order #2912867 – Order Picked Up but Marked as Unable to Deliver The merchant c…"
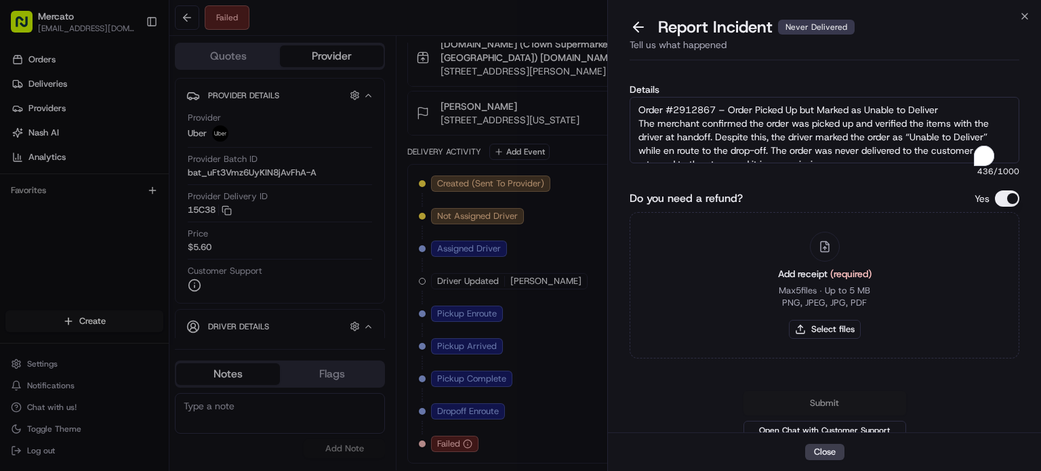
scroll to position [54, 0]
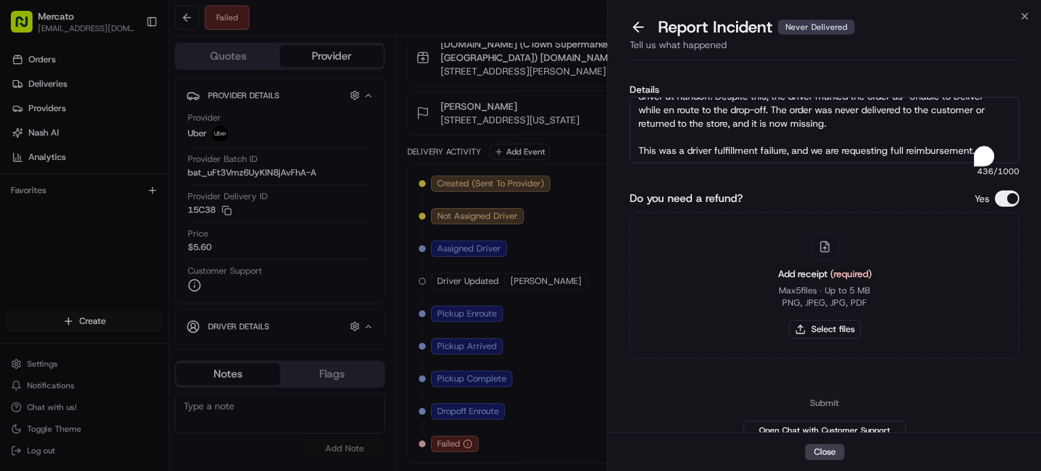
type textarea "Order #2912867 – Order Picked Up but Marked as Unable to Deliver The merchant c…"
click at [743, 327] on div "Add receipt (required) Max 5 files ∙ Up to 5 MB PNG, JPEG, JPG, PDF Select files" at bounding box center [825, 285] width 390 height 146
click at [830, 339] on button "Select files" at bounding box center [825, 329] width 72 height 19
type input "C:\fakepath\Screenshot 2025-08-23 174240.png"
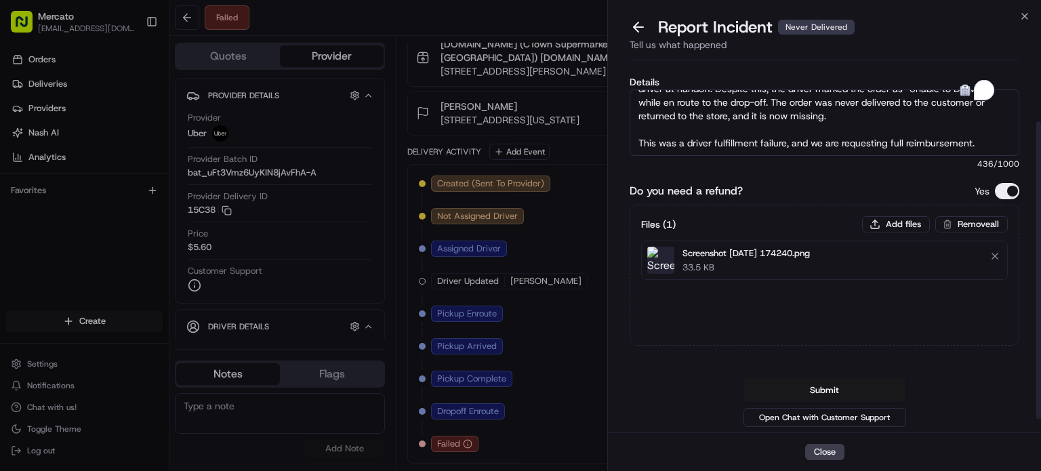
scroll to position [23, 0]
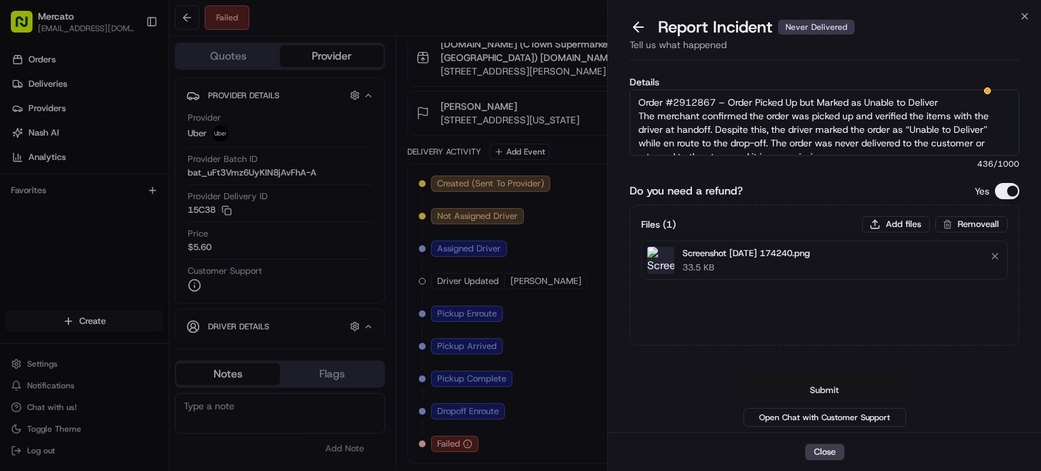
click at [831, 378] on button "Submit" at bounding box center [825, 390] width 163 height 24
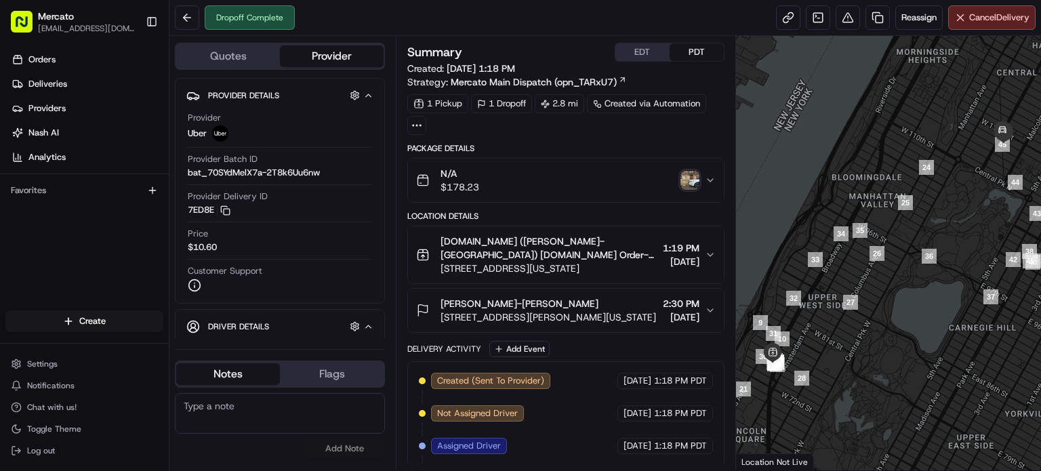
click at [691, 190] on img "button" at bounding box center [690, 180] width 19 height 19
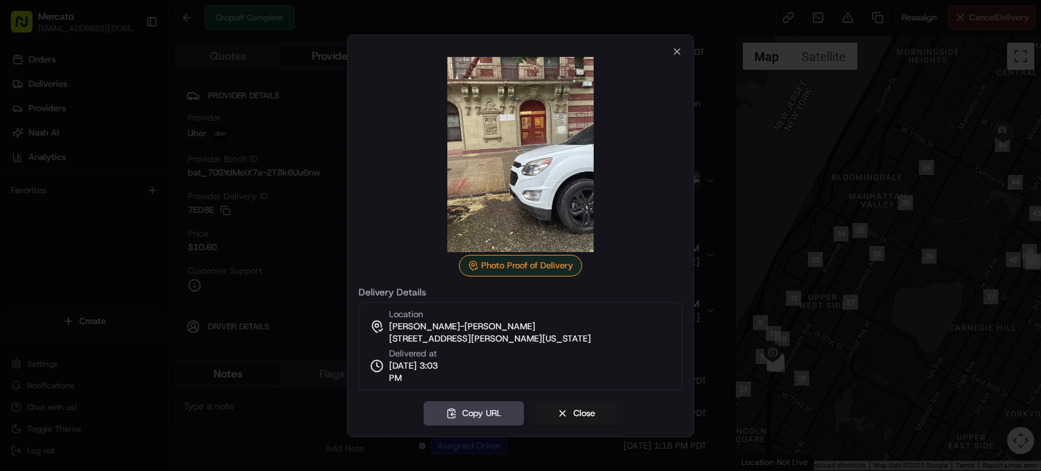
click at [749, 167] on div at bounding box center [520, 235] width 1041 height 471
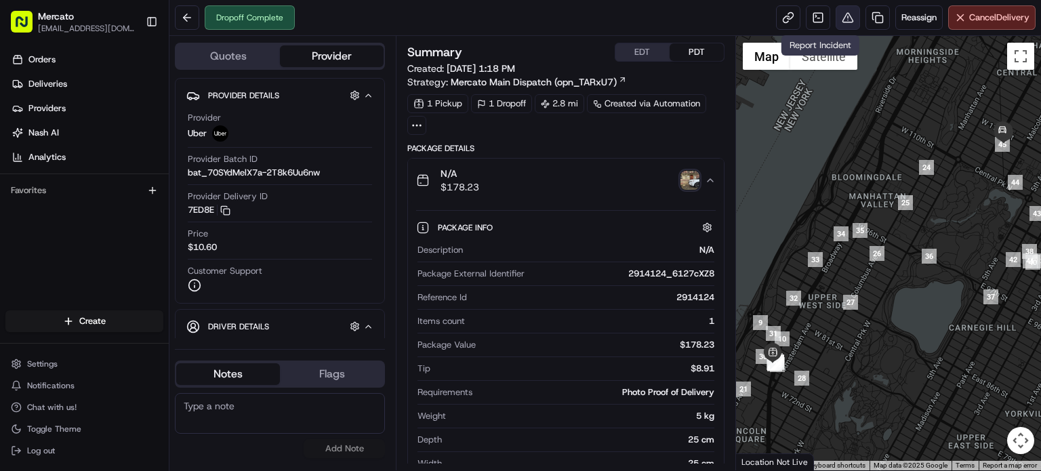
click at [836, 18] on button at bounding box center [848, 17] width 24 height 24
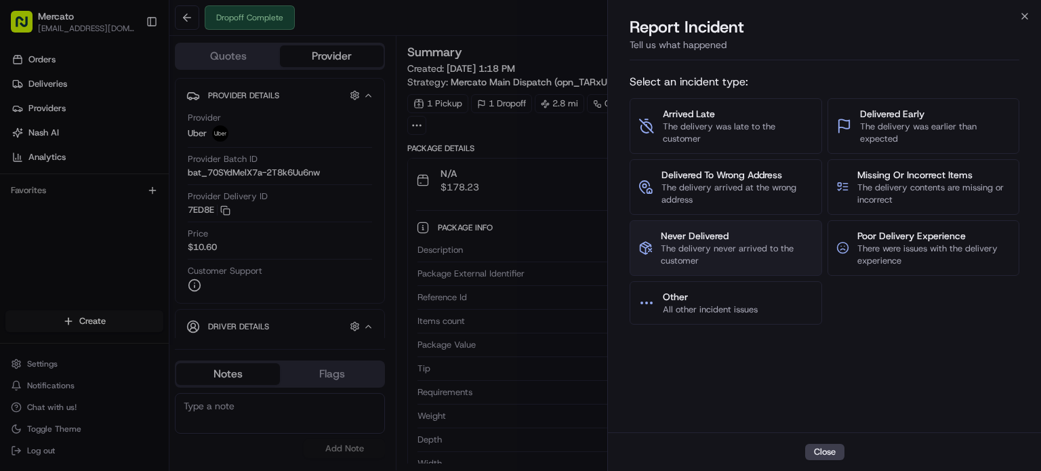
click at [719, 267] on span "The delivery never arrived to the customer" at bounding box center [737, 255] width 152 height 24
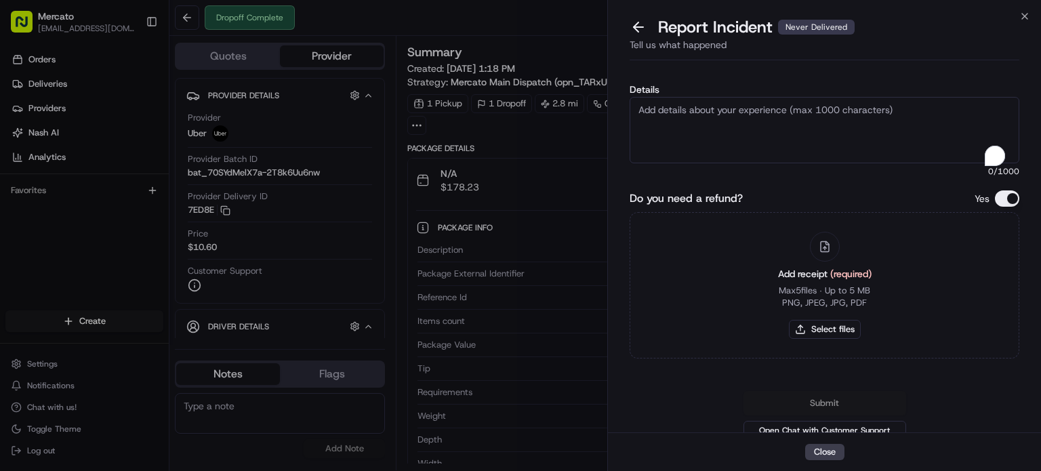
paste textarea "Order #2914124 – Order Marked as Complete, Not Received The order was marked as…"
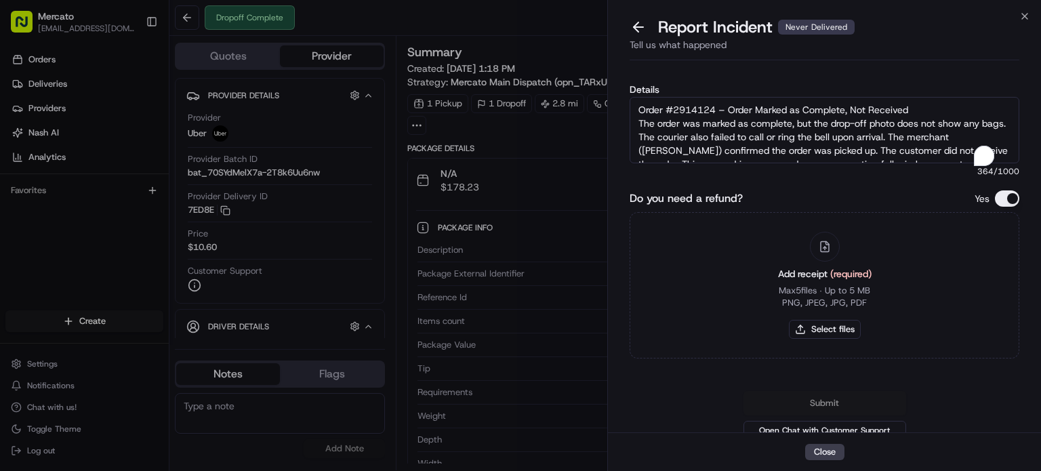
scroll to position [24, 0]
type textarea "Order #2914124 – Order Marked as Complete, Not Received The order was marked as…"
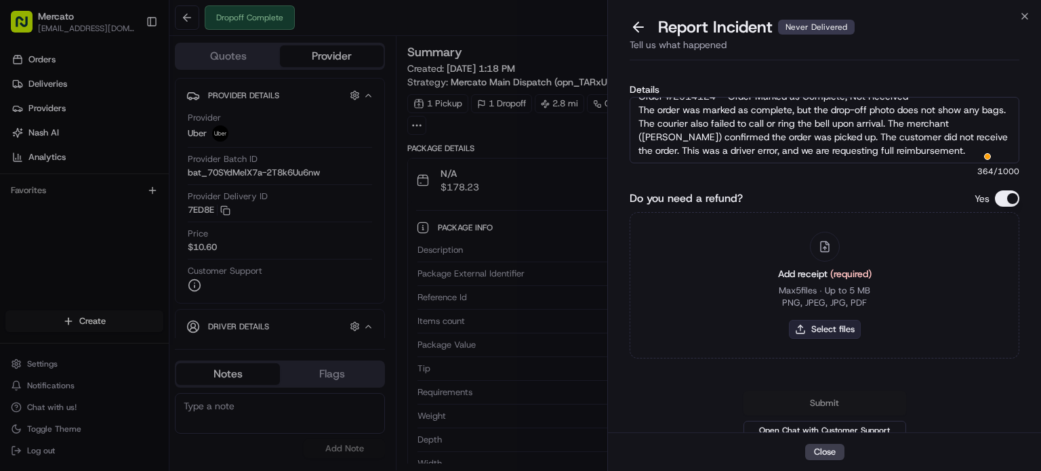
click at [833, 339] on button "Select files" at bounding box center [825, 329] width 72 height 19
type input "C:\fakepath\Screenshot 2025-08-23 174448.png"
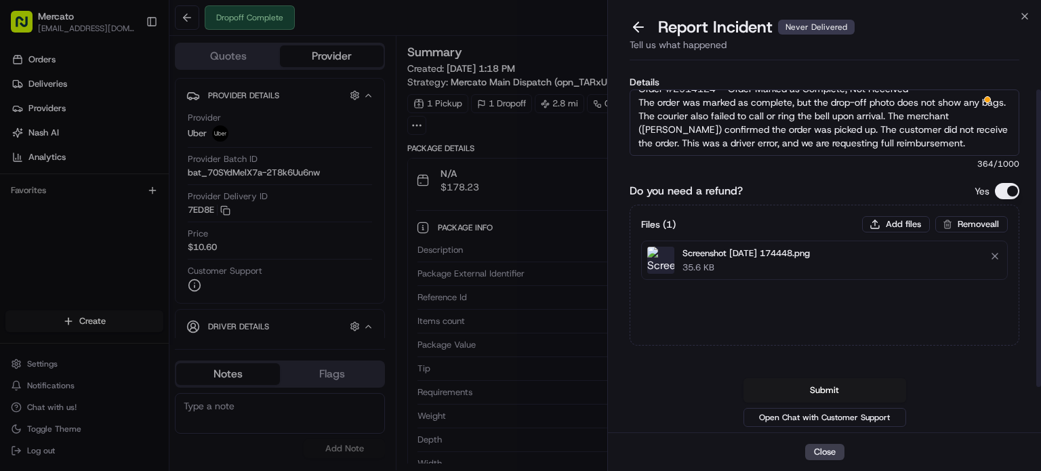
scroll to position [66, 0]
click at [819, 378] on button "Submit" at bounding box center [825, 390] width 163 height 24
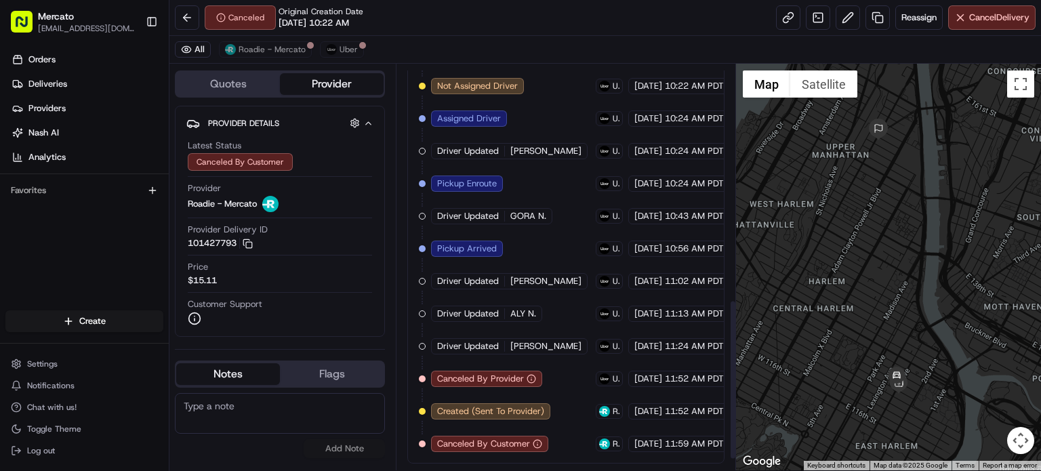
scroll to position [620, 0]
click at [528, 375] on circle "button" at bounding box center [532, 379] width 8 height 8
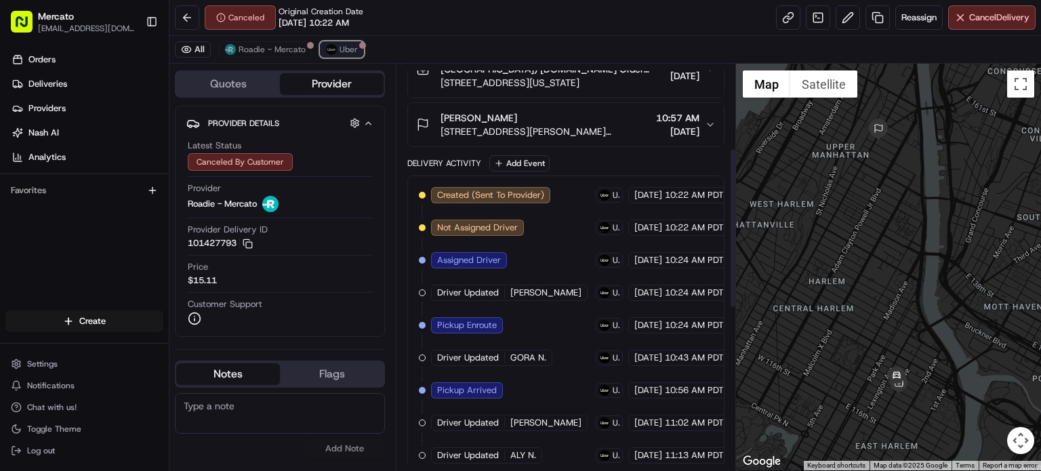
click at [358, 55] on span "Uber" at bounding box center [349, 49] width 18 height 11
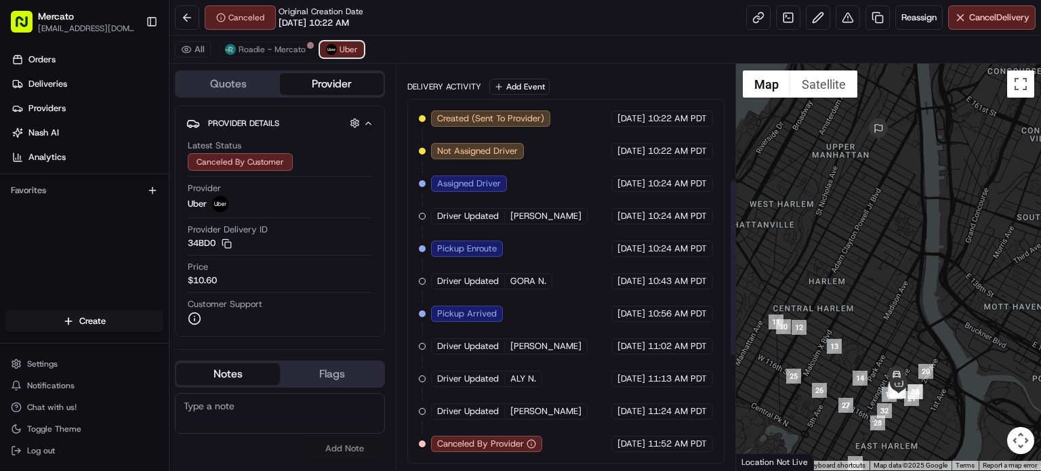
scroll to position [521, 0]
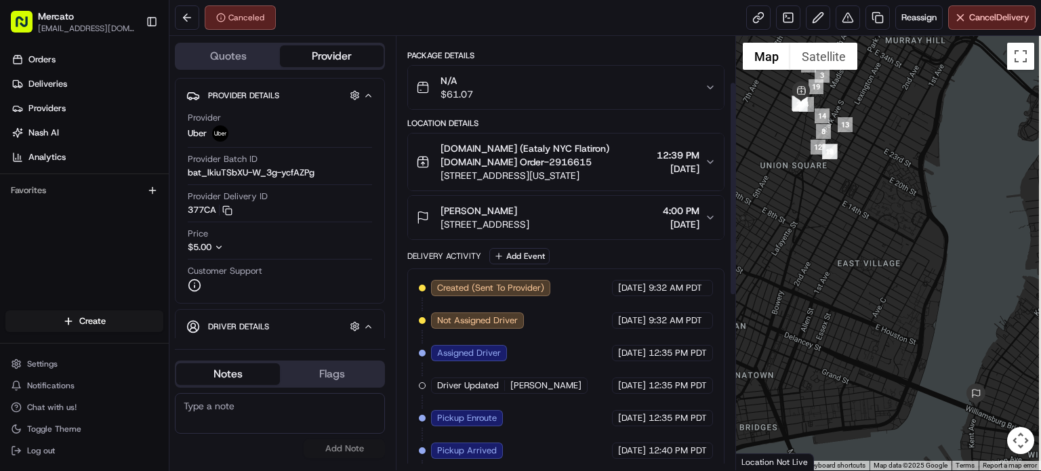
scroll to position [35, 0]
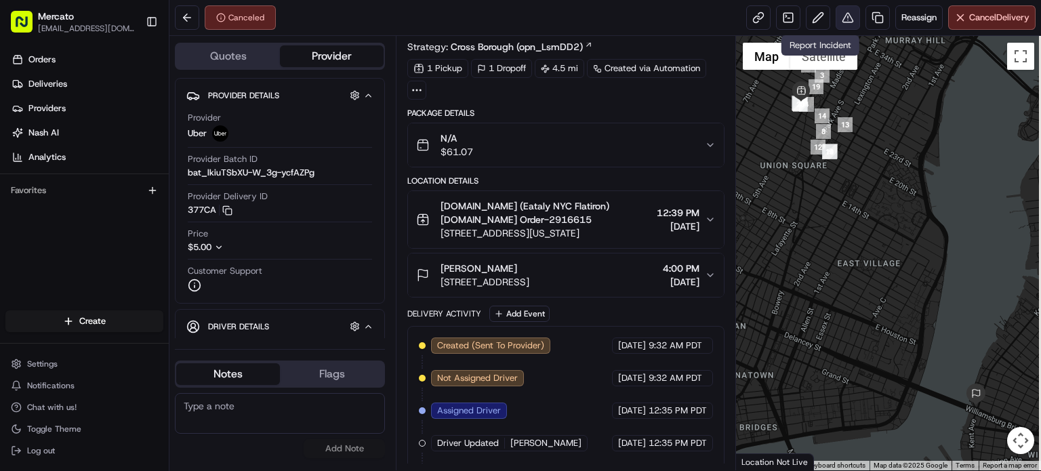
click at [836, 22] on button at bounding box center [848, 17] width 24 height 24
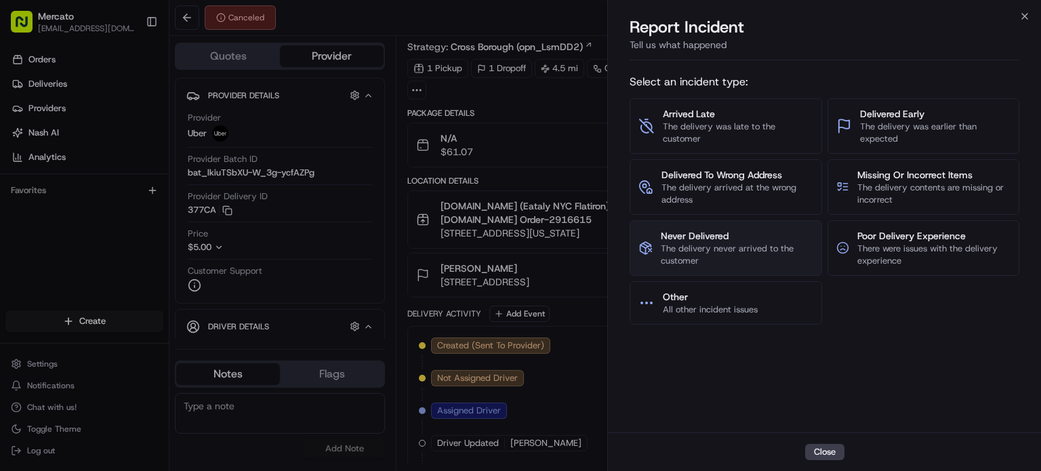
click at [727, 243] on span "Never Delivered" at bounding box center [737, 236] width 152 height 14
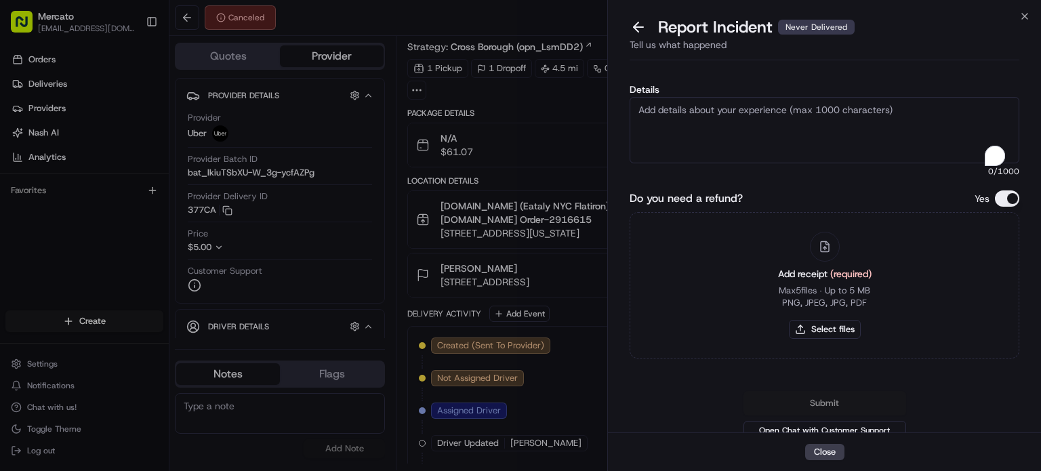
paste textarea "Order #2916615 – Order Picked Up but Never Delivered or Returned The merchant c…"
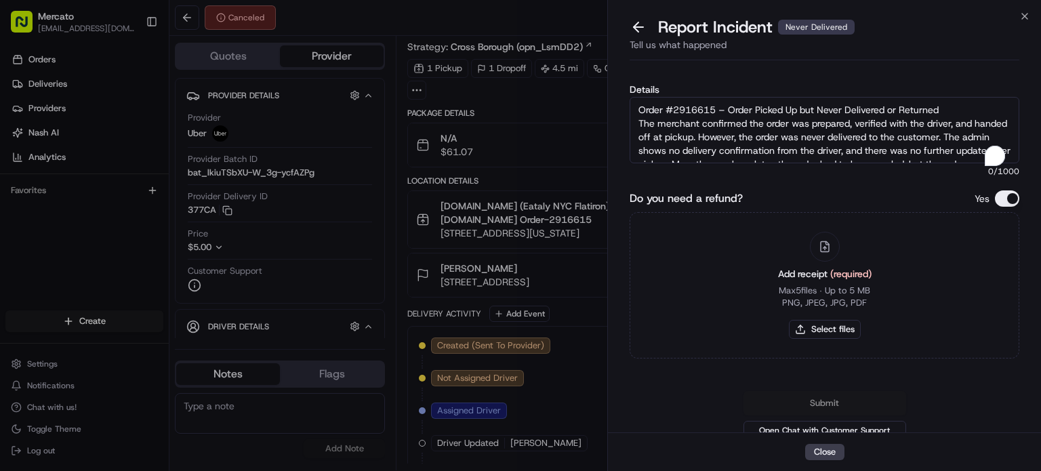
scroll to position [100, 0]
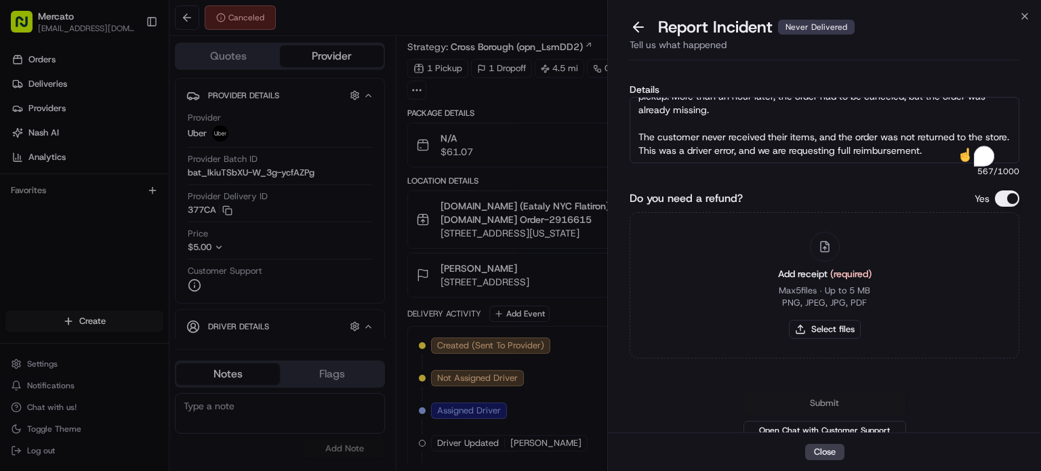
type textarea "Order #2916615 – Order Picked Up but Never Delivered or Returned The merchant c…"
click at [718, 311] on div "Add receipt (required) Max 5 files ∙ Up to 5 MB PNG, JPEG, JPG, PDF Select files" at bounding box center [825, 285] width 390 height 146
click at [833, 339] on button "Select files" at bounding box center [825, 329] width 72 height 19
type input "C:\fakepath\Screenshot [DATE] 175430.png"
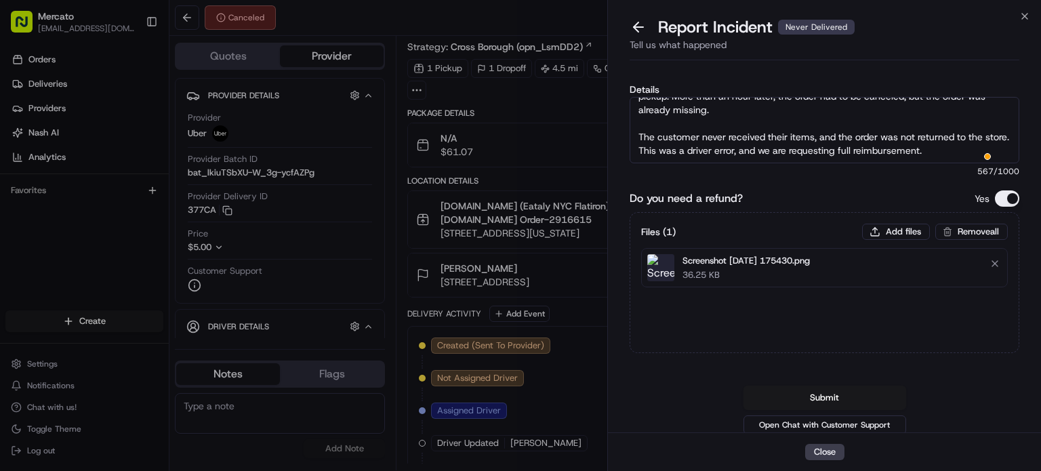
scroll to position [66, 0]
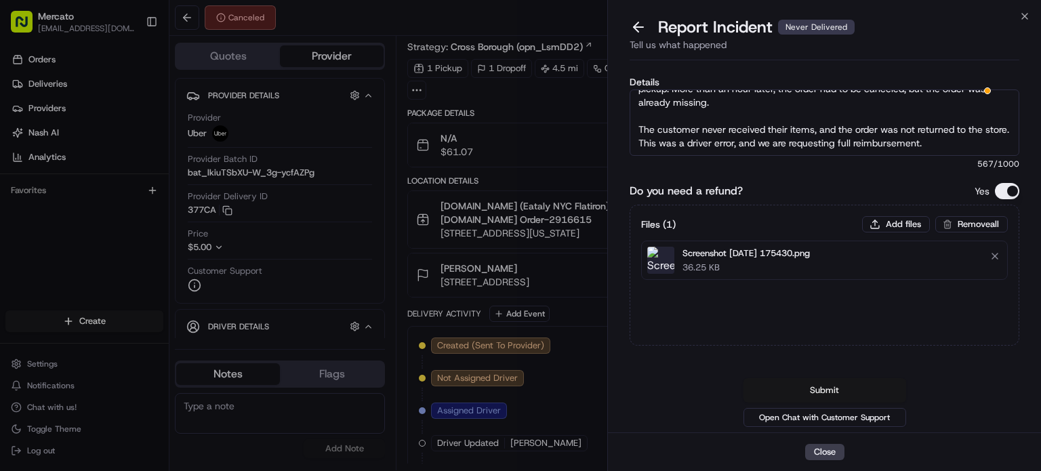
click at [827, 378] on button "Submit" at bounding box center [825, 390] width 163 height 24
